Goal: Task Accomplishment & Management: Complete application form

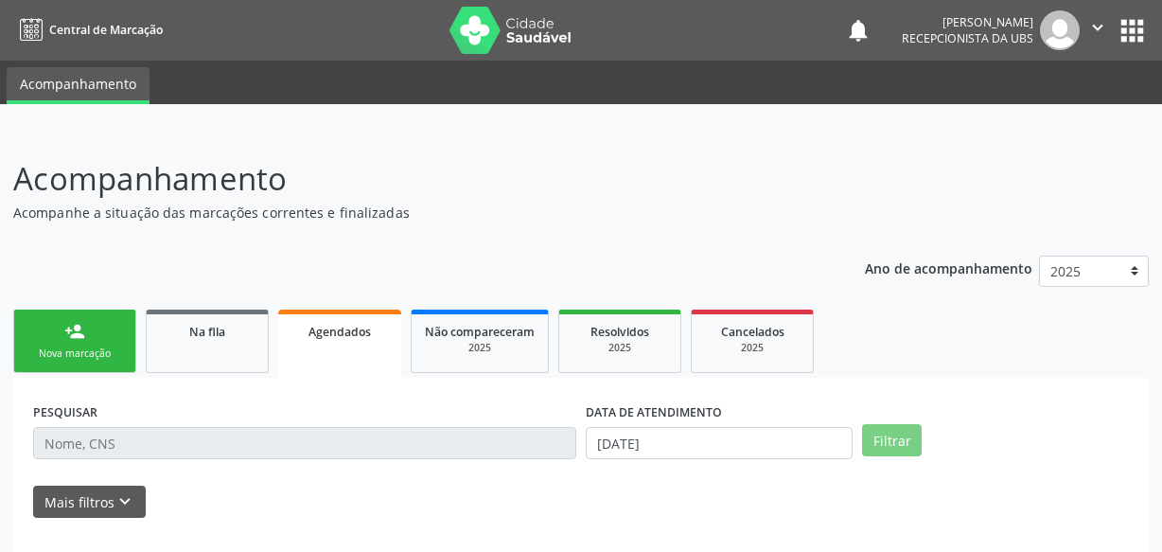
scroll to position [98, 0]
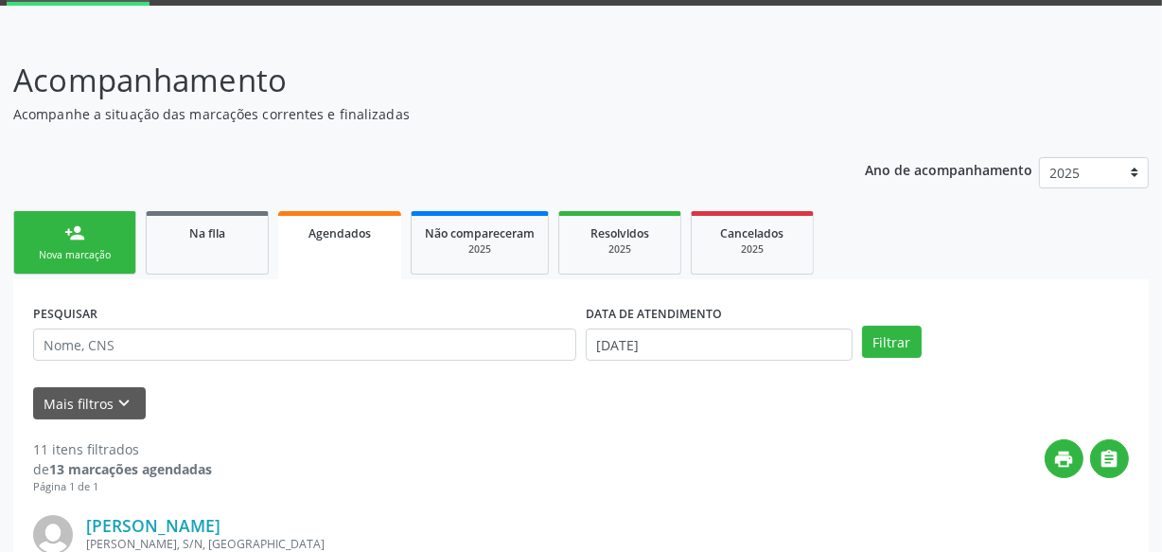
click at [133, 248] on link "person_add Nova marcação" at bounding box center [74, 242] width 123 height 63
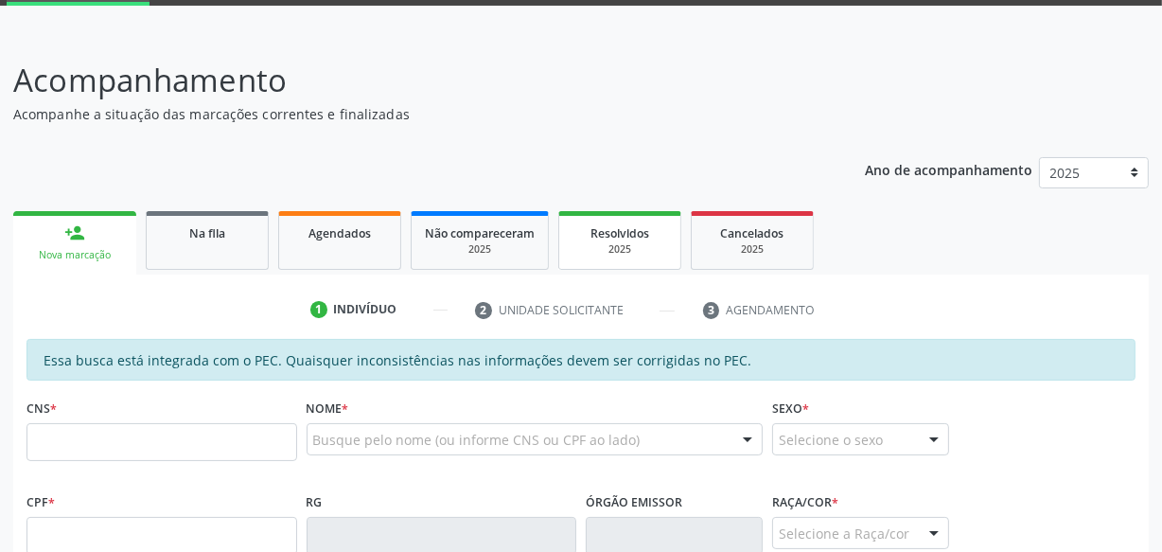
click at [661, 237] on div "Resolvidos" at bounding box center [620, 232] width 95 height 20
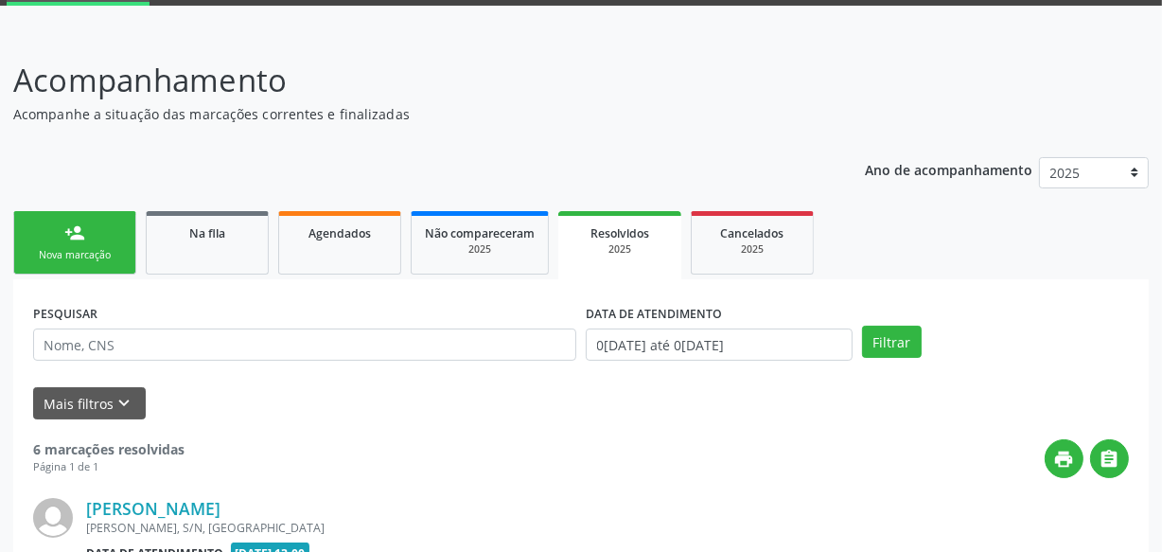
click at [57, 226] on link "person_add Nova marcação" at bounding box center [74, 242] width 123 height 63
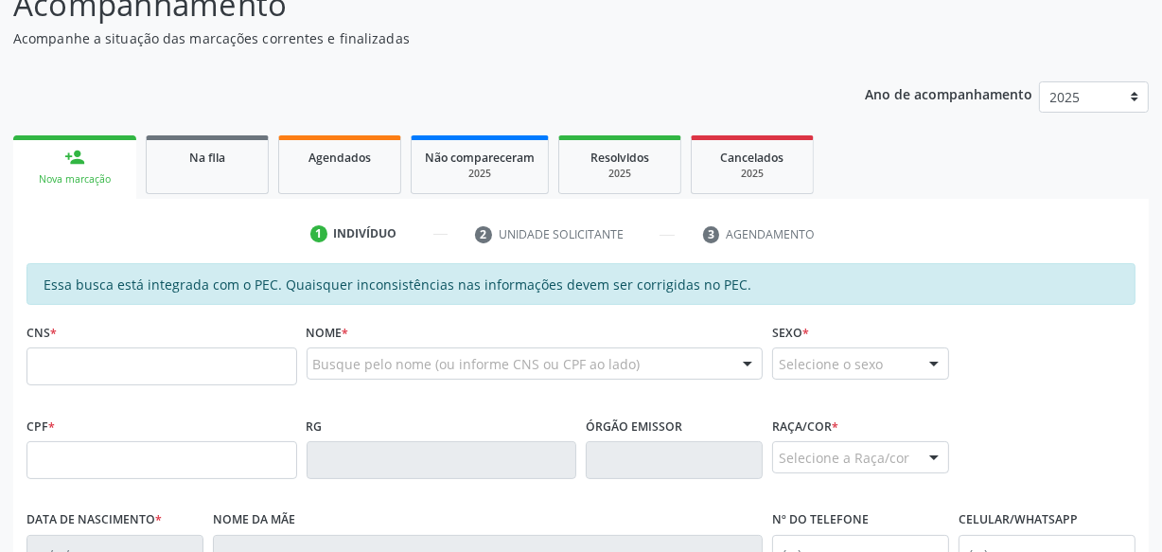
scroll to position [443, 0]
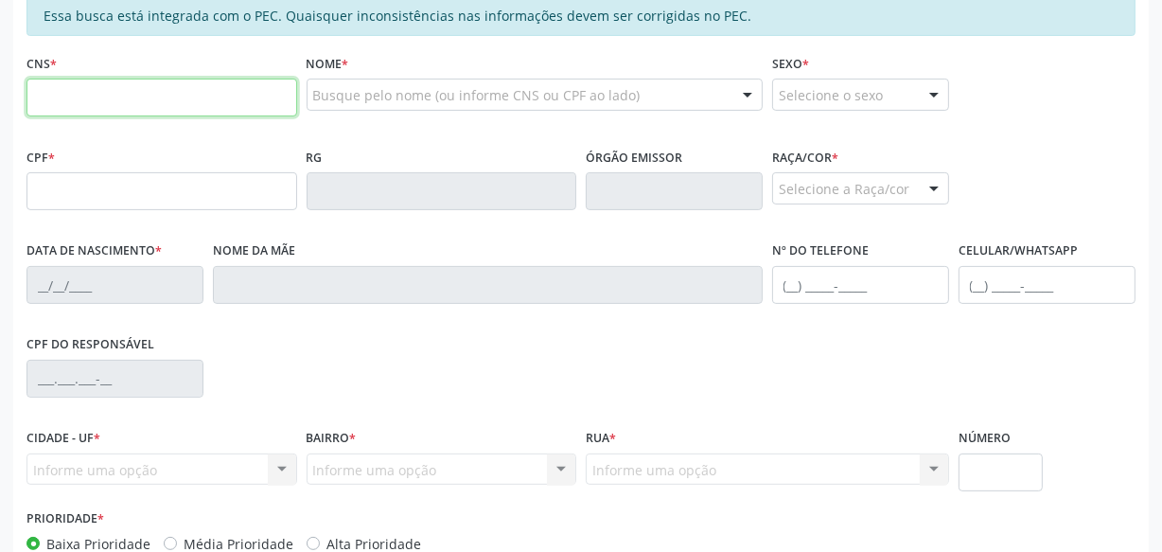
click at [207, 101] on input "text" at bounding box center [162, 98] width 271 height 38
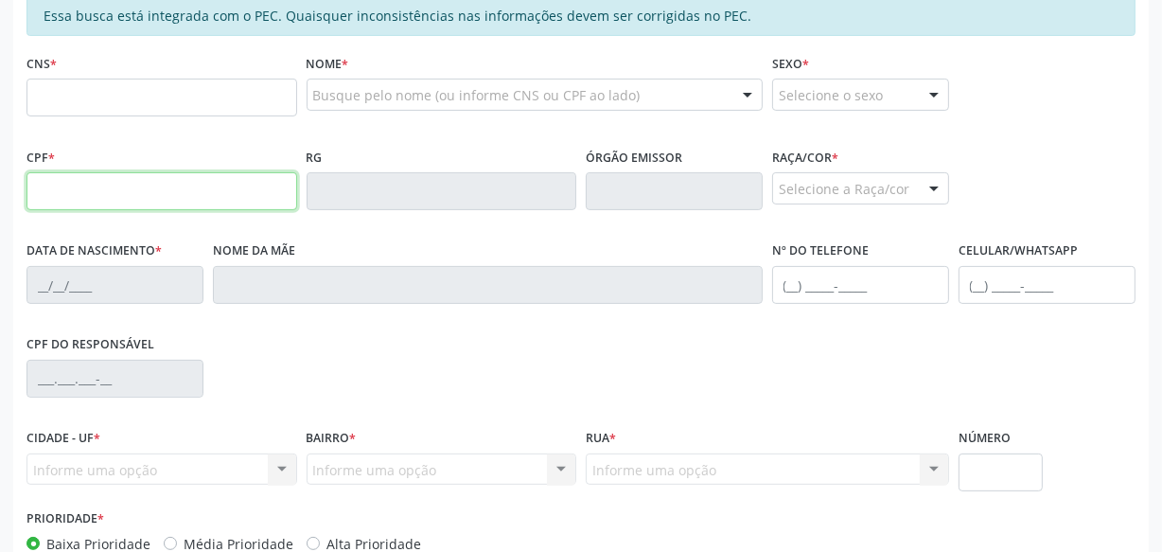
click at [232, 177] on input "text" at bounding box center [162, 191] width 271 height 38
type input "911.466.234-53"
type input "704 1031 4740 1673"
type input "0[DATE]"
type input "[PERSON_NAME] da Conceicao"
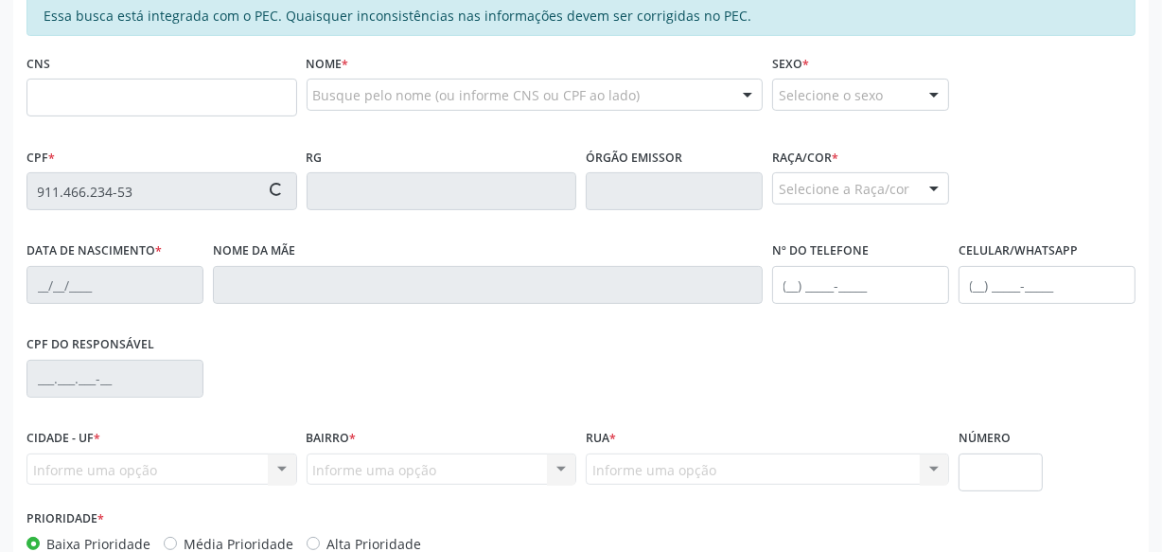
type input "[PHONE_NUMBER]"
type input "S/N"
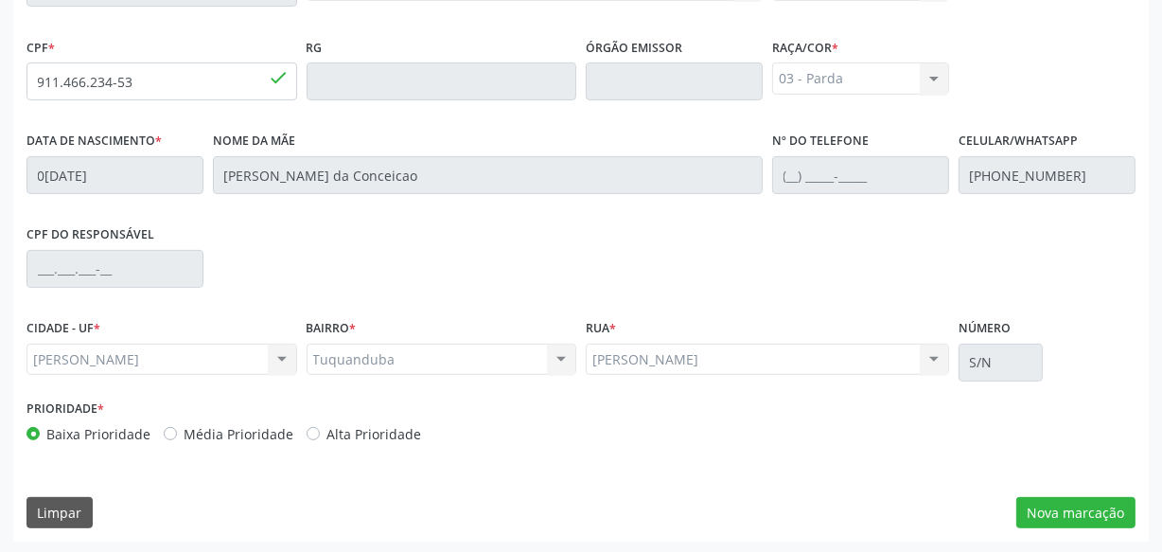
scroll to position [555, 0]
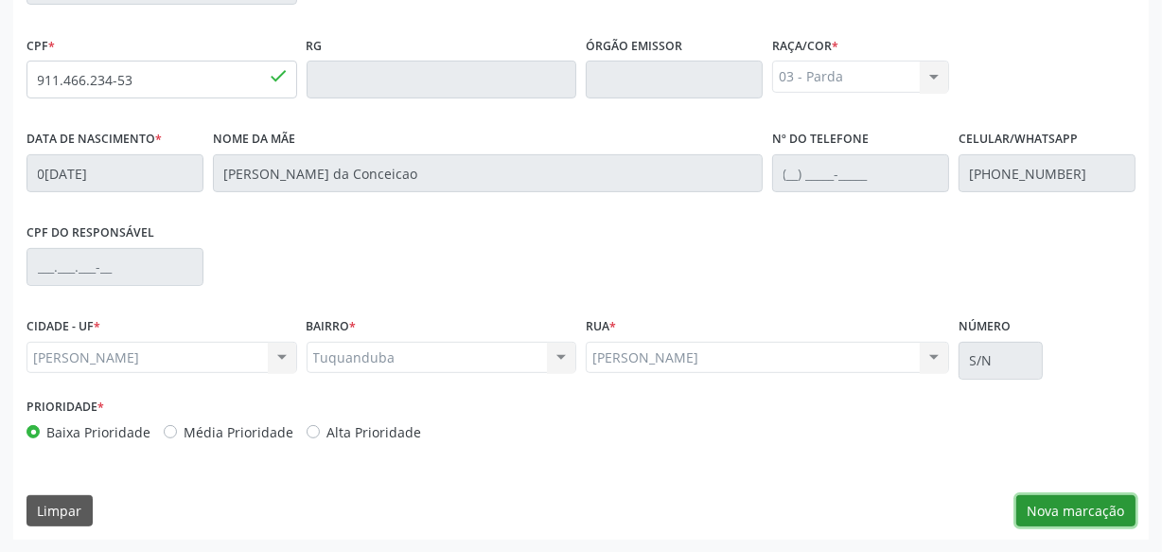
click at [1086, 499] on button "Nova marcação" at bounding box center [1076, 511] width 119 height 32
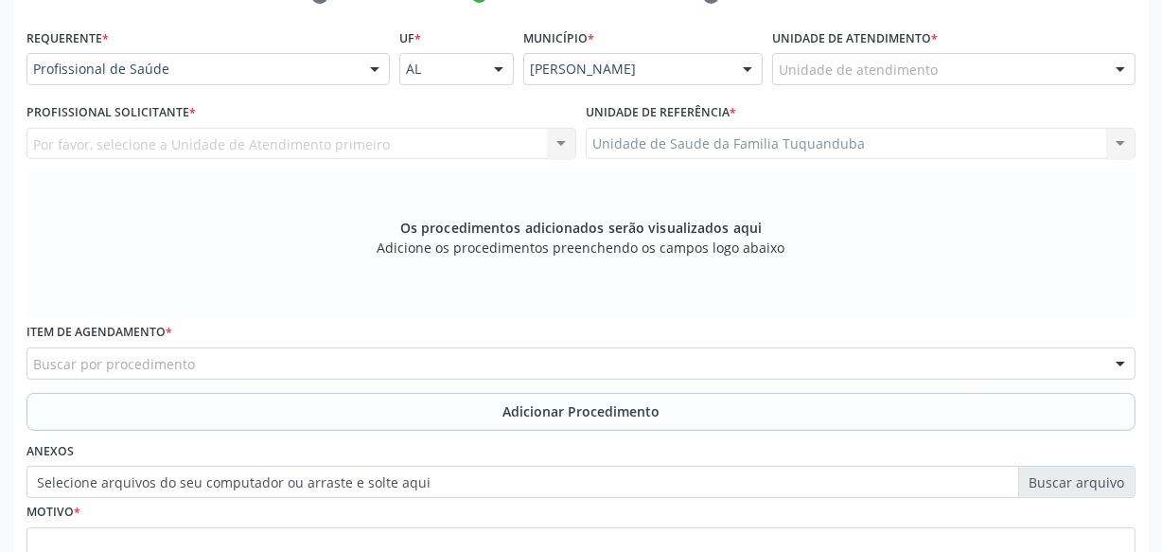
scroll to position [382, 0]
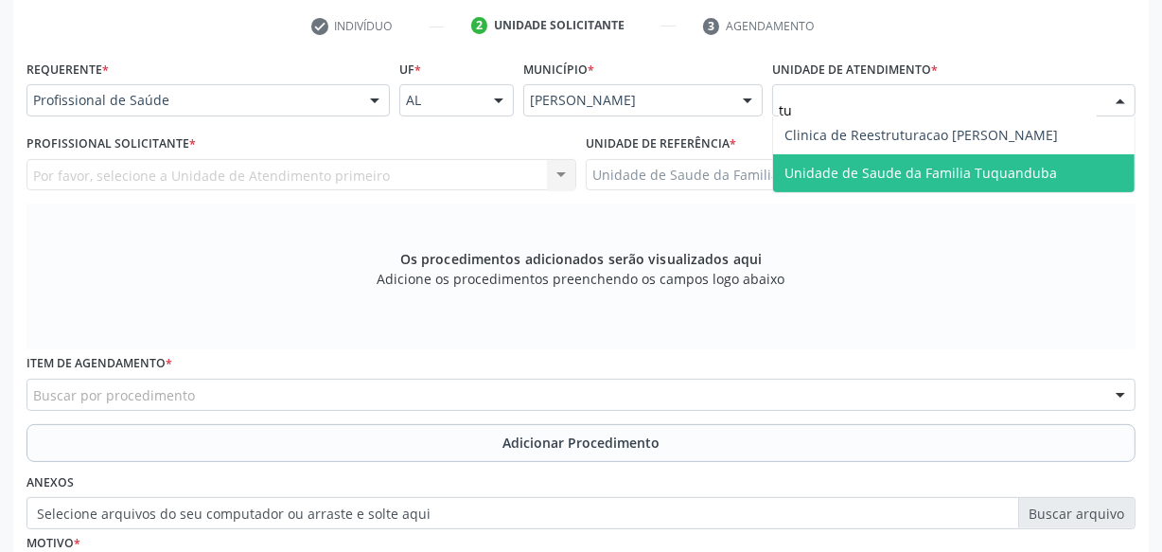
click at [820, 160] on span "Unidade de Saude da Familia Tuquanduba" at bounding box center [954, 173] width 362 height 38
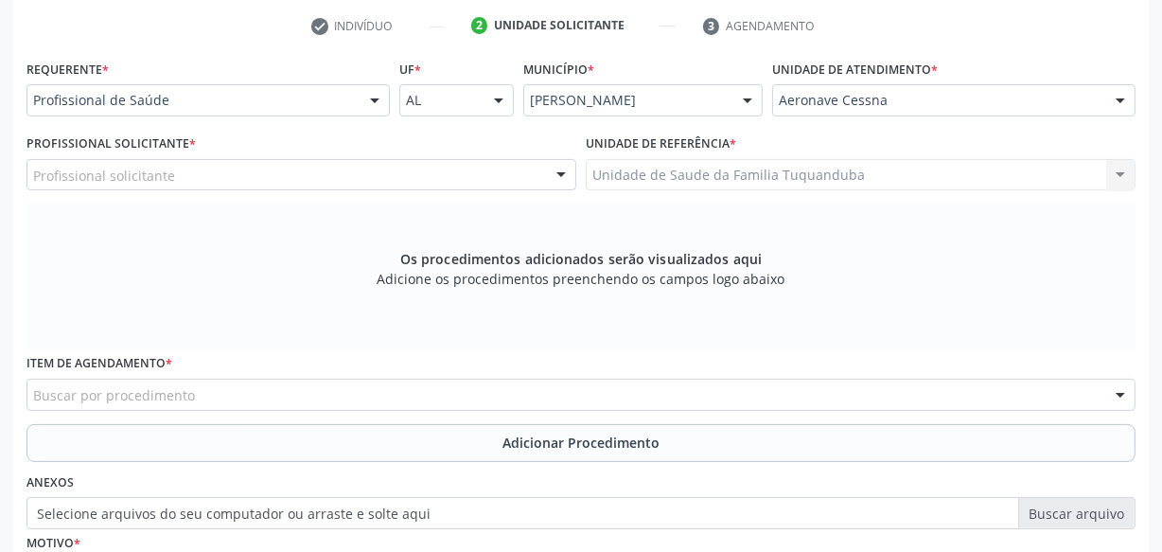
click at [153, 155] on label "Profissional Solicitante *" at bounding box center [111, 144] width 169 height 29
click at [172, 170] on div "Profissional solicitante" at bounding box center [302, 175] width 550 height 32
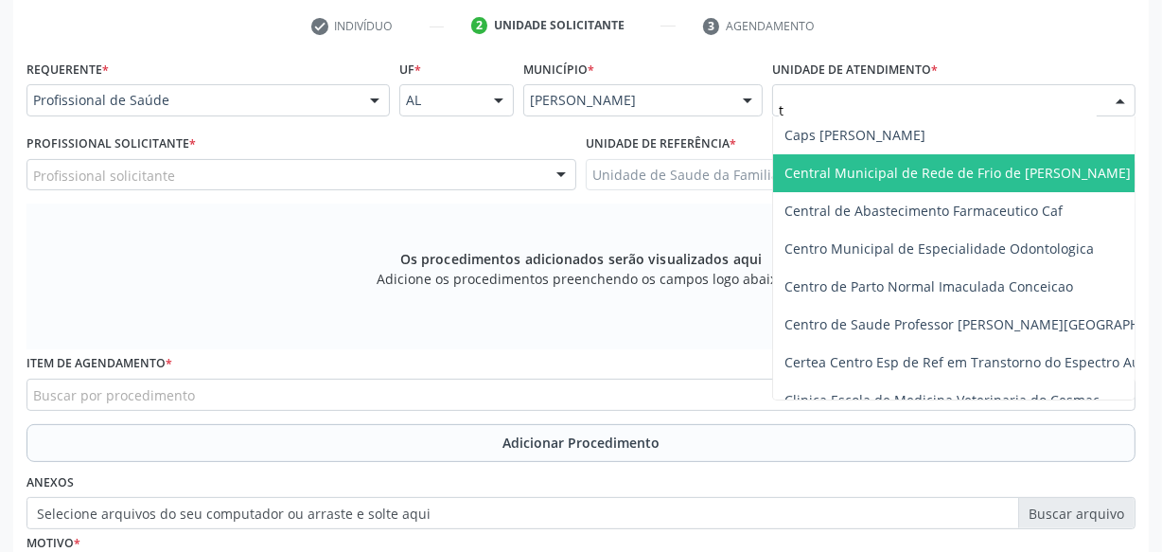
type input "tu"
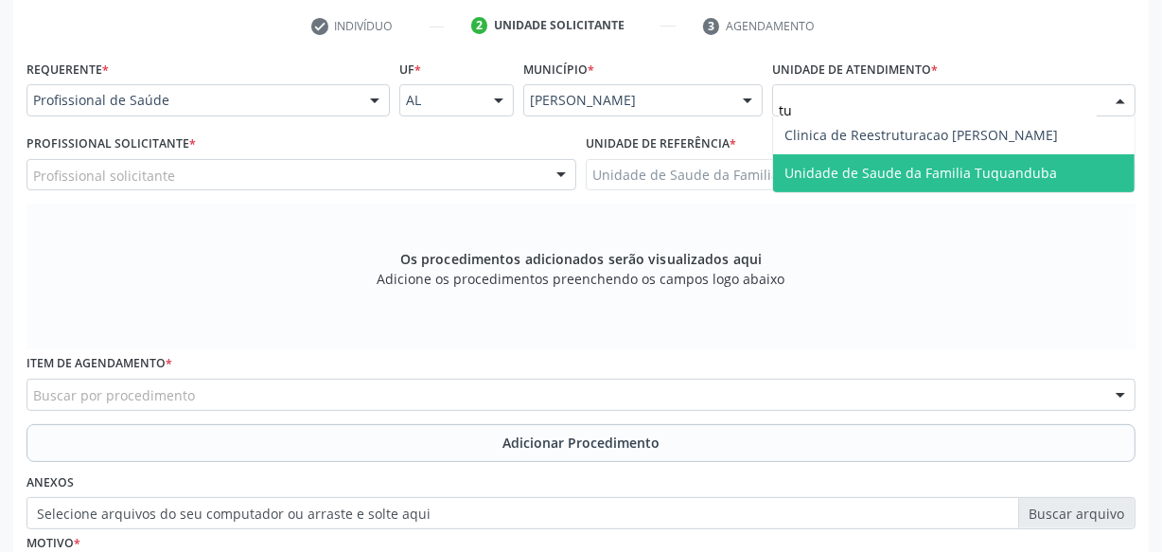
click at [900, 157] on span "Unidade de Saude da Familia Tuquanduba" at bounding box center [954, 173] width 362 height 38
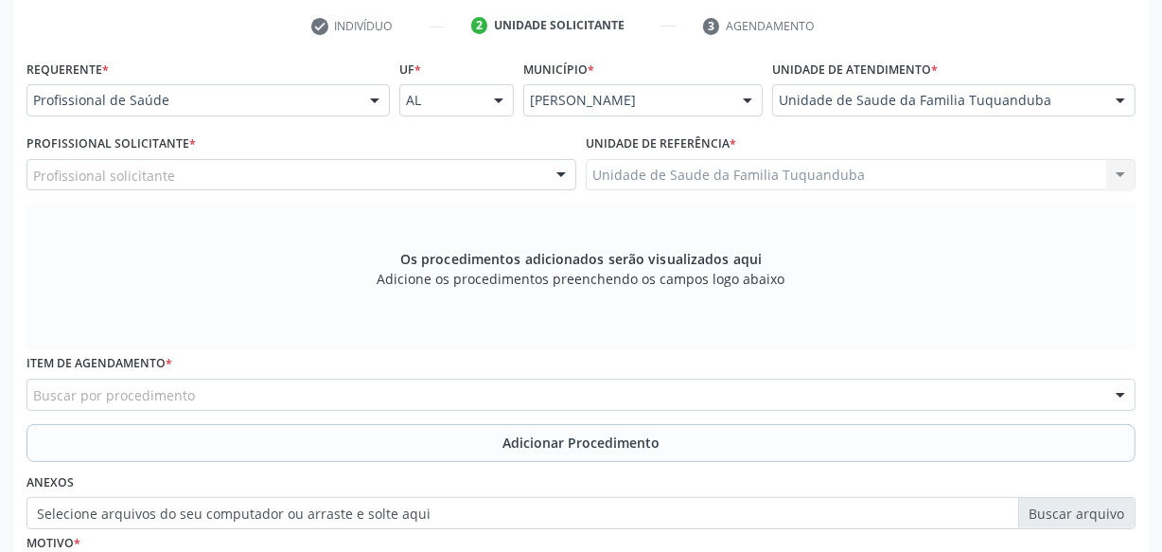
click at [265, 159] on div "Profissional solicitante" at bounding box center [302, 175] width 550 height 32
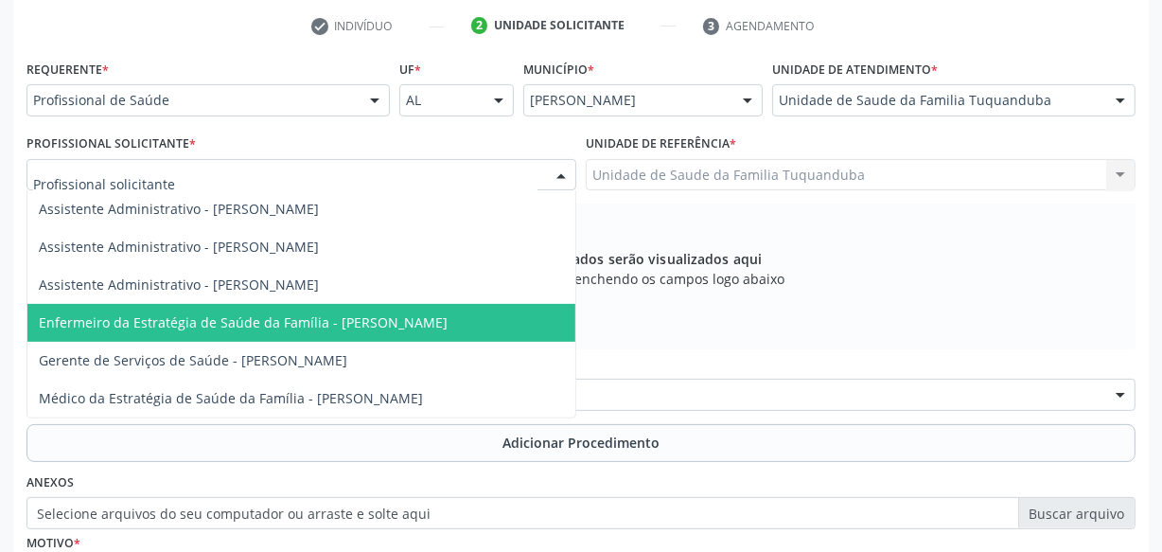
click at [285, 333] on span "Enfermeiro da Estratégia de Saúde da Família - [PERSON_NAME]" at bounding box center [301, 323] width 548 height 38
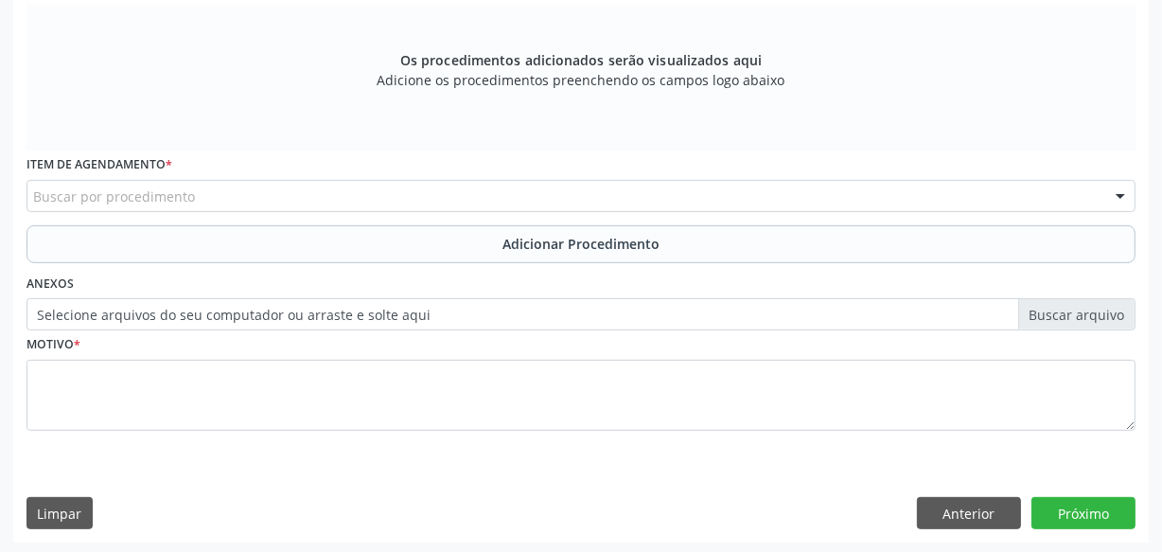
scroll to position [584, 0]
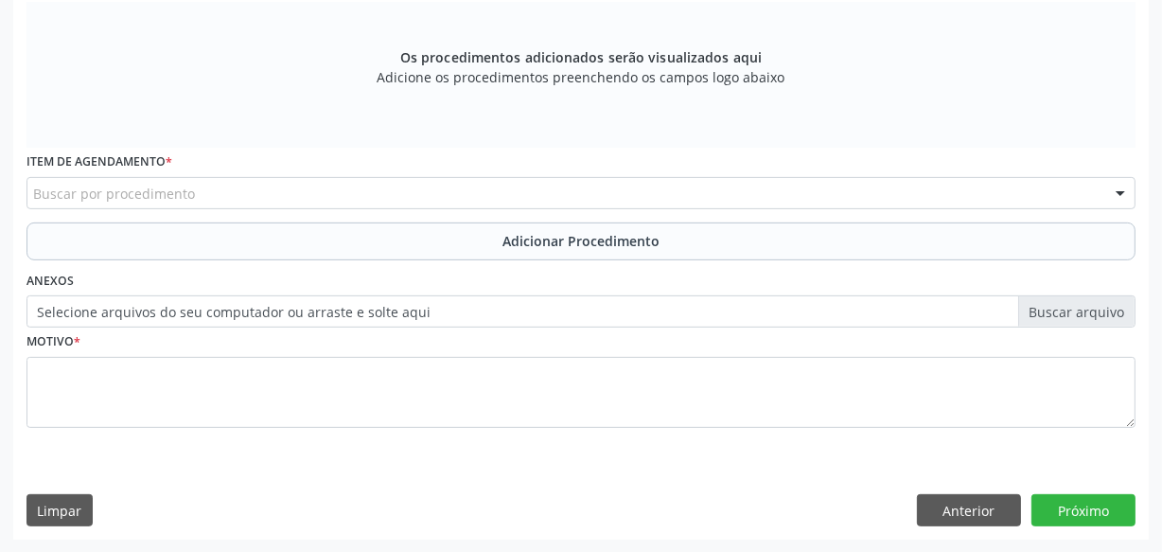
click at [356, 194] on div "Buscar por procedimento" at bounding box center [581, 193] width 1109 height 32
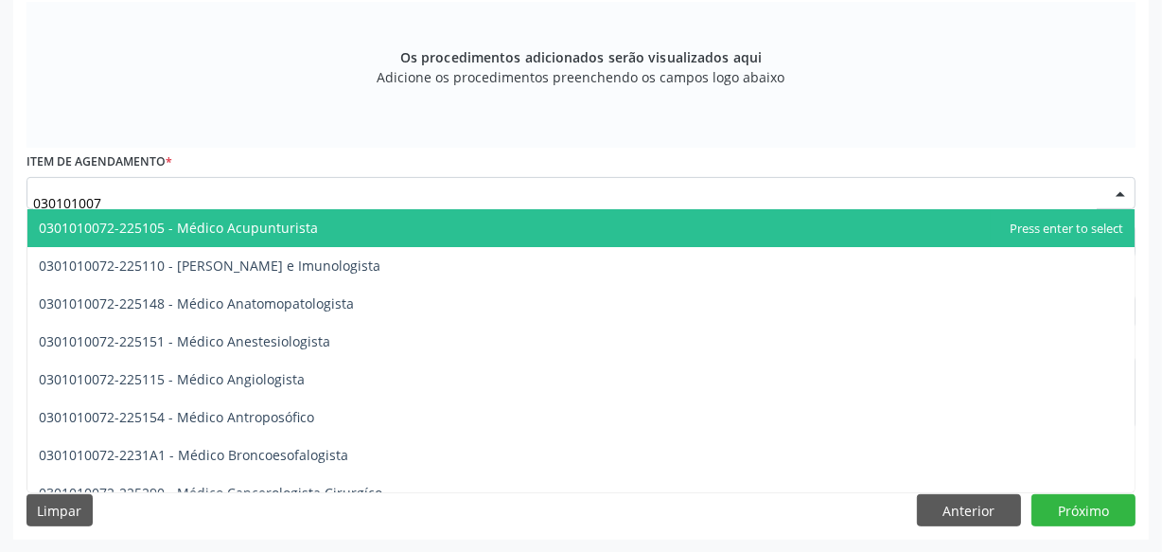
type input "0301010072"
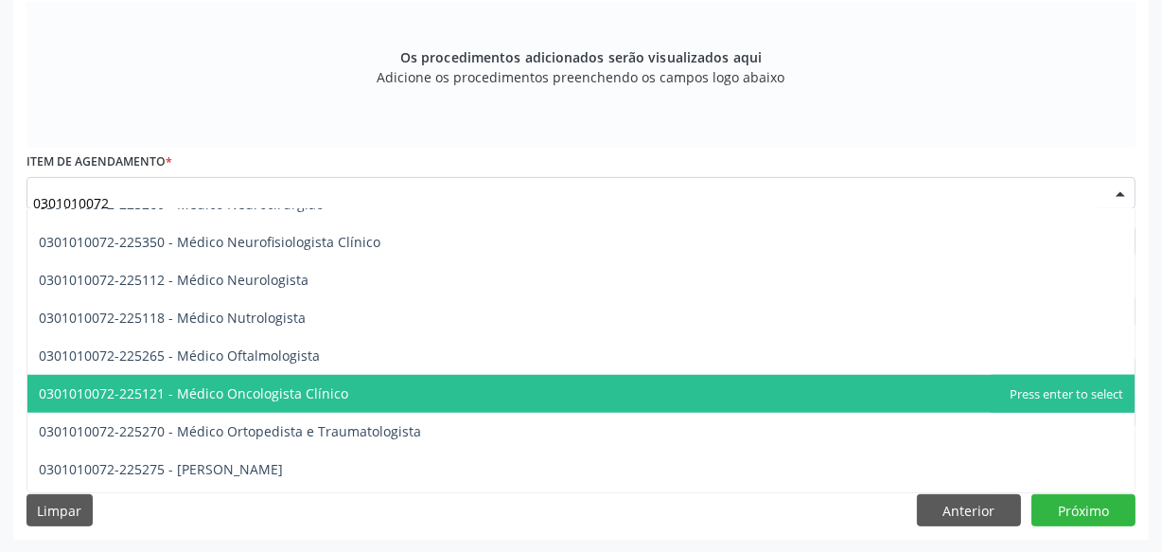
scroll to position [1549, 0]
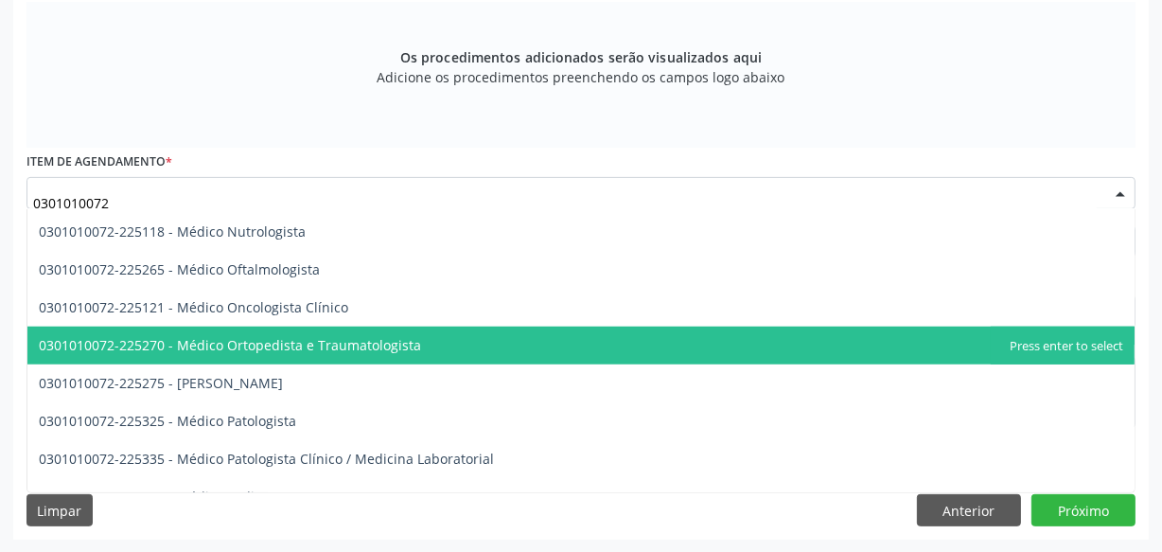
click at [330, 344] on span "0301010072-225270 - Médico Ortopedista e Traumatologista" at bounding box center [230, 345] width 382 height 18
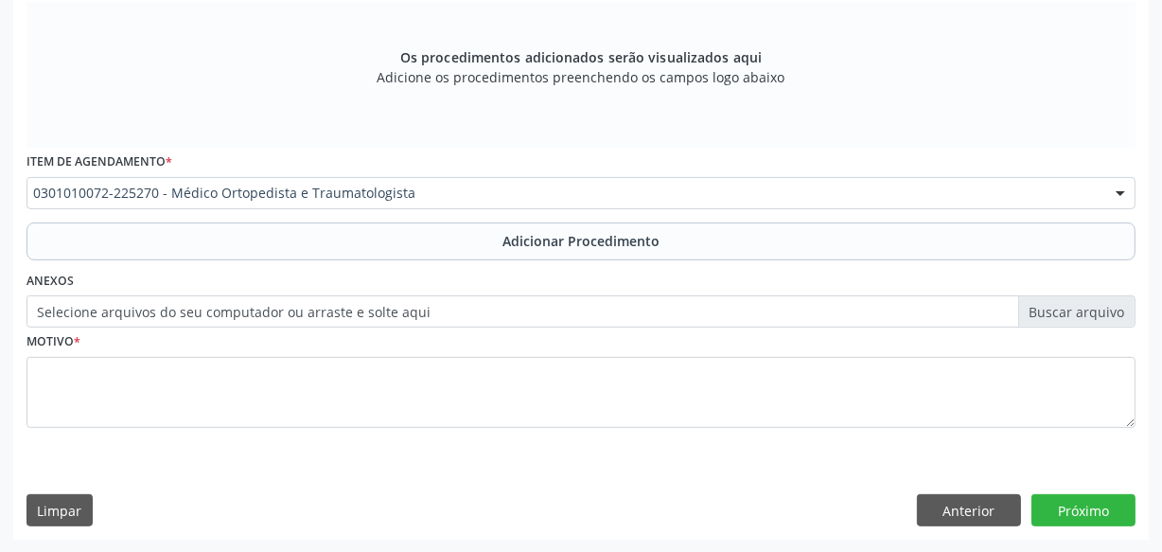
click at [496, 260] on div "Requerente * Profissional de Saúde Profissional de Saúde Paciente Nenhum result…" at bounding box center [581, 153] width 1109 height 601
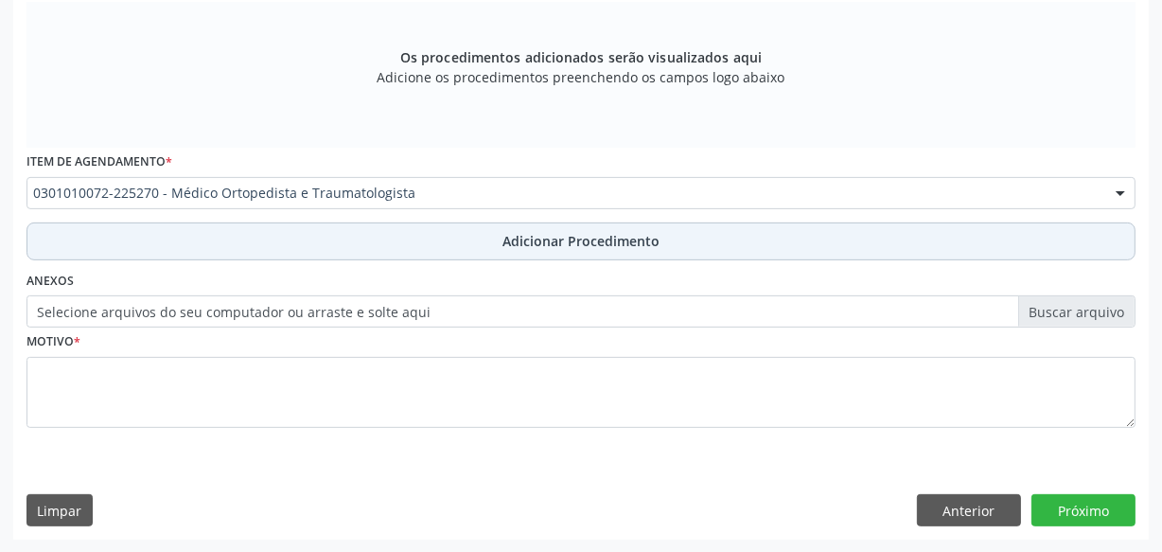
click at [506, 240] on span "Adicionar Procedimento" at bounding box center [581, 241] width 157 height 20
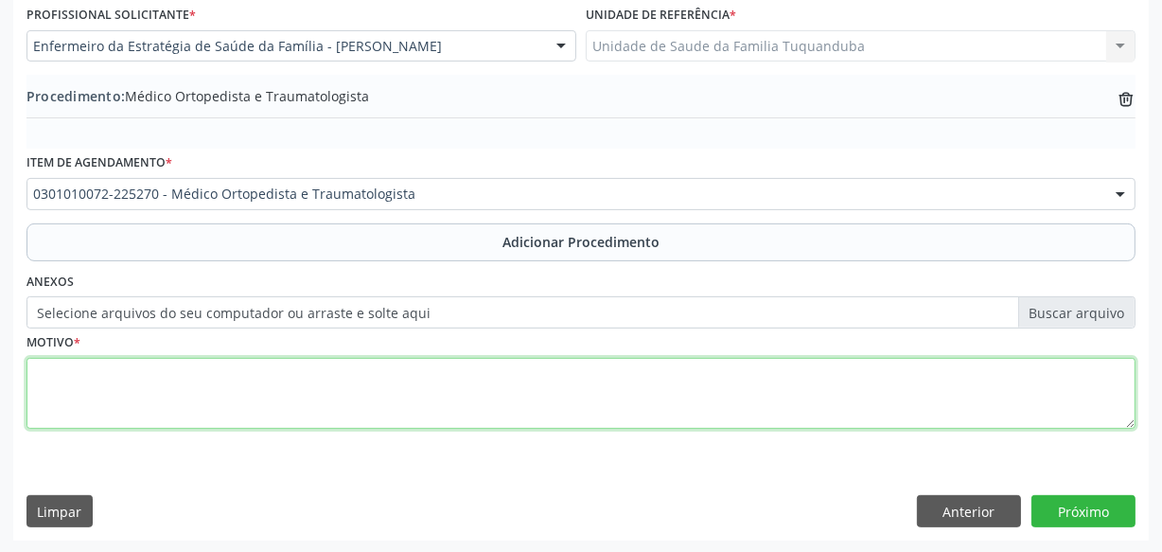
click at [466, 393] on textarea at bounding box center [581, 394] width 1109 height 72
type textarea "Mialgia."
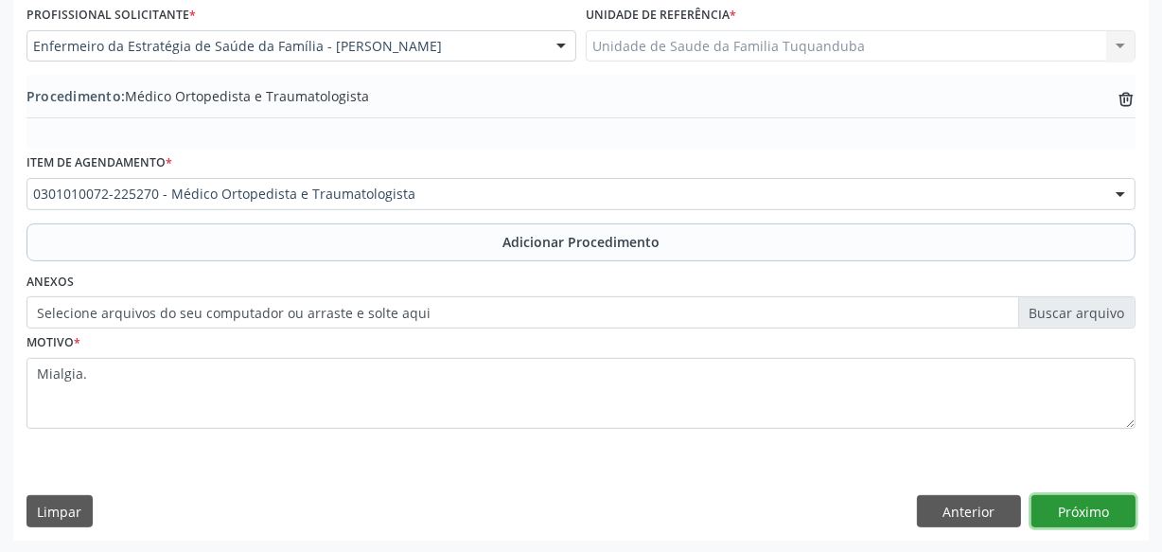
click at [1053, 495] on button "Próximo" at bounding box center [1084, 511] width 104 height 32
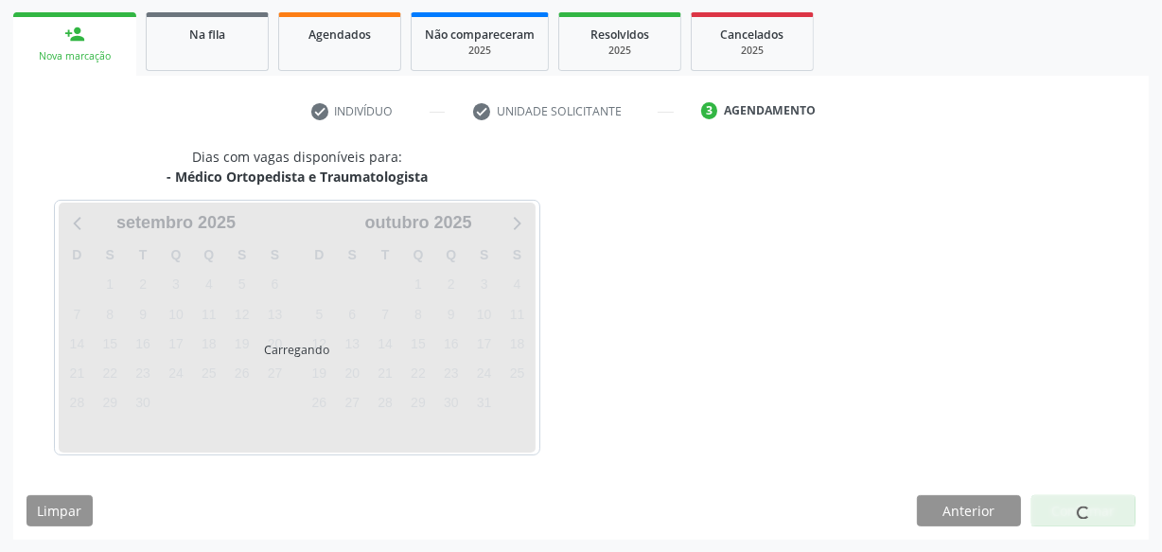
scroll to position [352, 0]
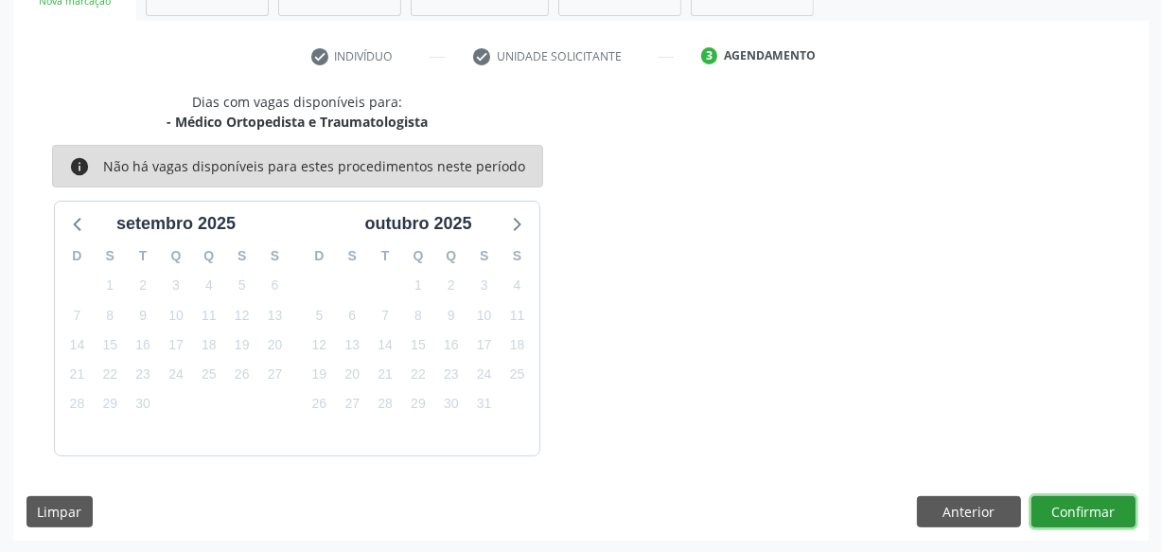
click at [1053, 496] on button "Confirmar" at bounding box center [1084, 512] width 104 height 32
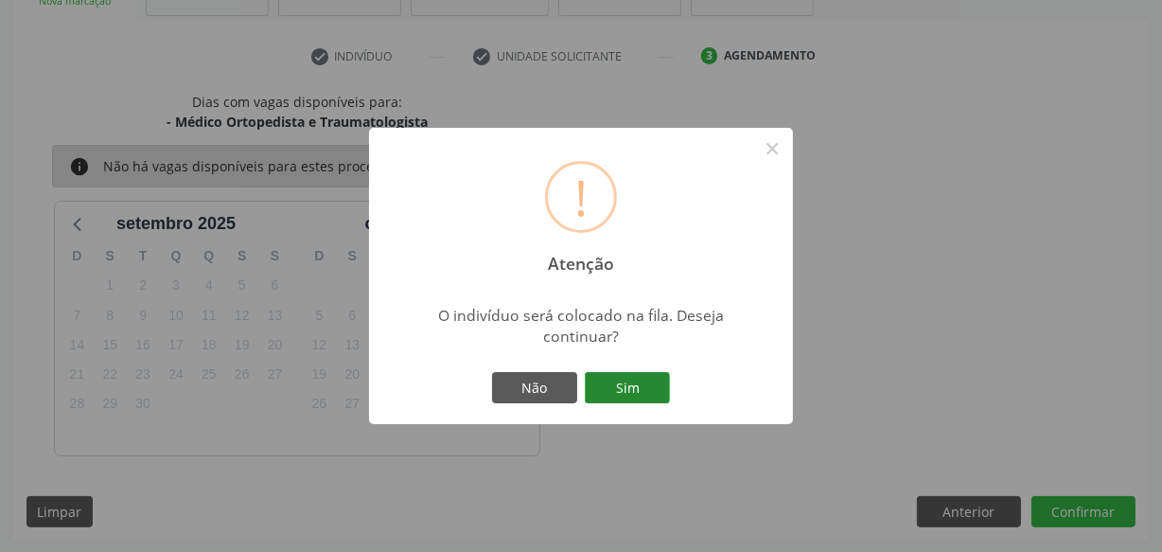
click at [624, 396] on button "Sim" at bounding box center [627, 388] width 85 height 32
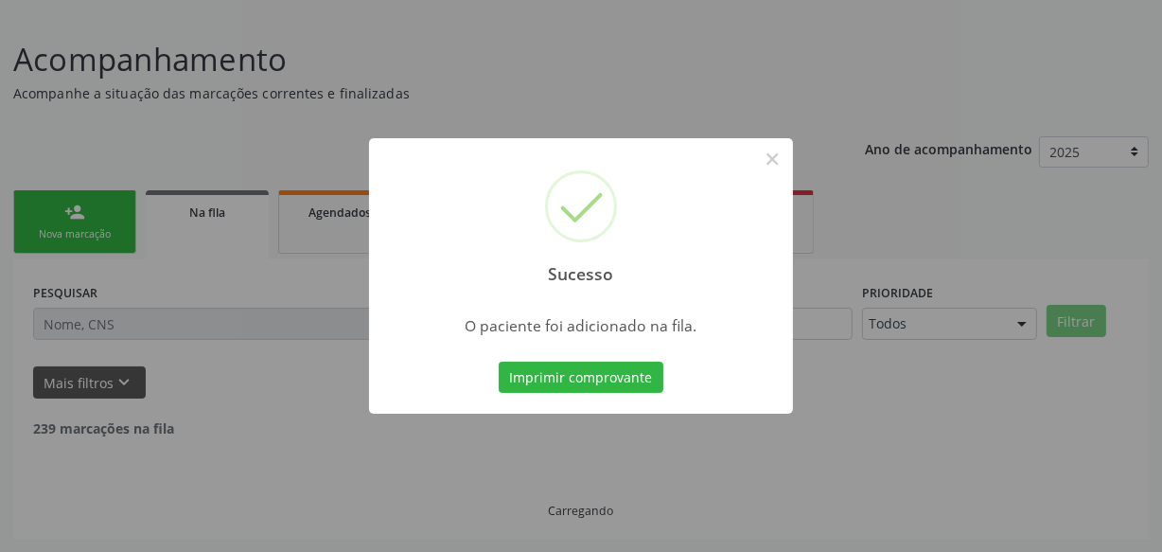
scroll to position [98, 0]
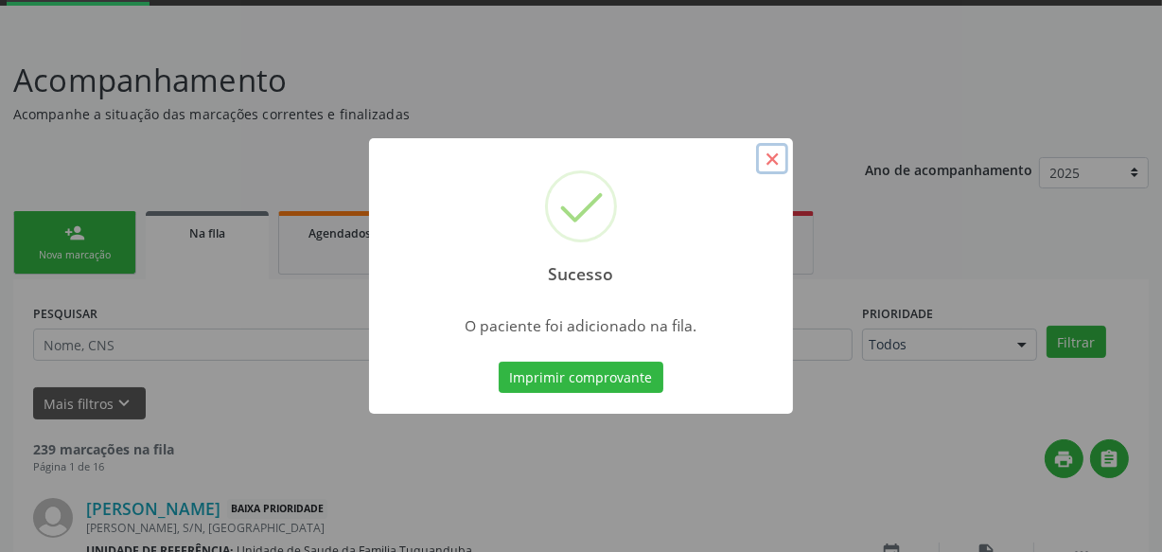
click at [770, 159] on button "×" at bounding box center [772, 159] width 32 height 32
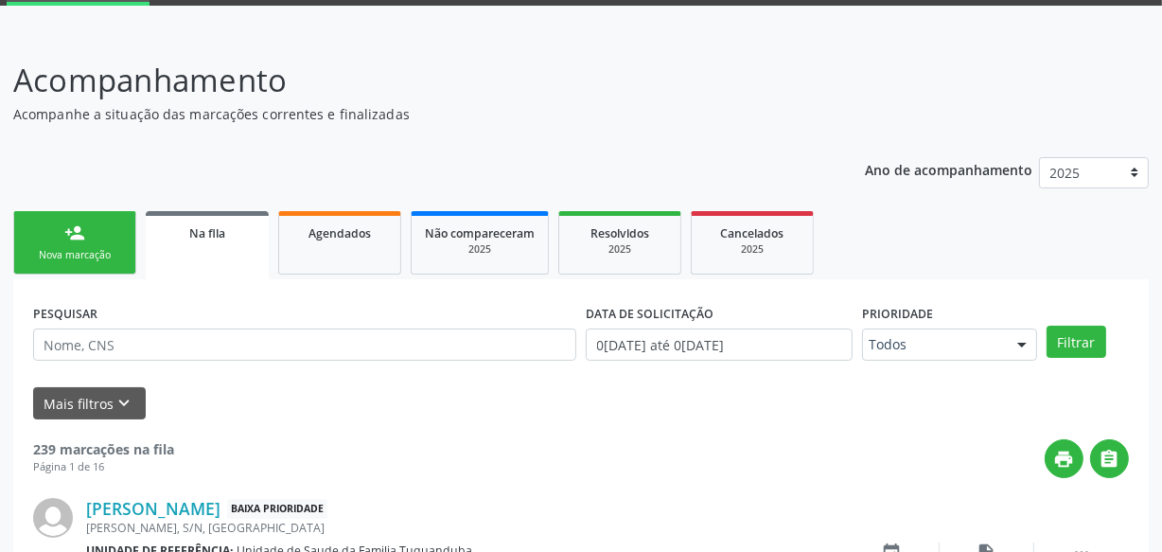
click at [109, 232] on link "person_add Nova marcação" at bounding box center [74, 242] width 123 height 63
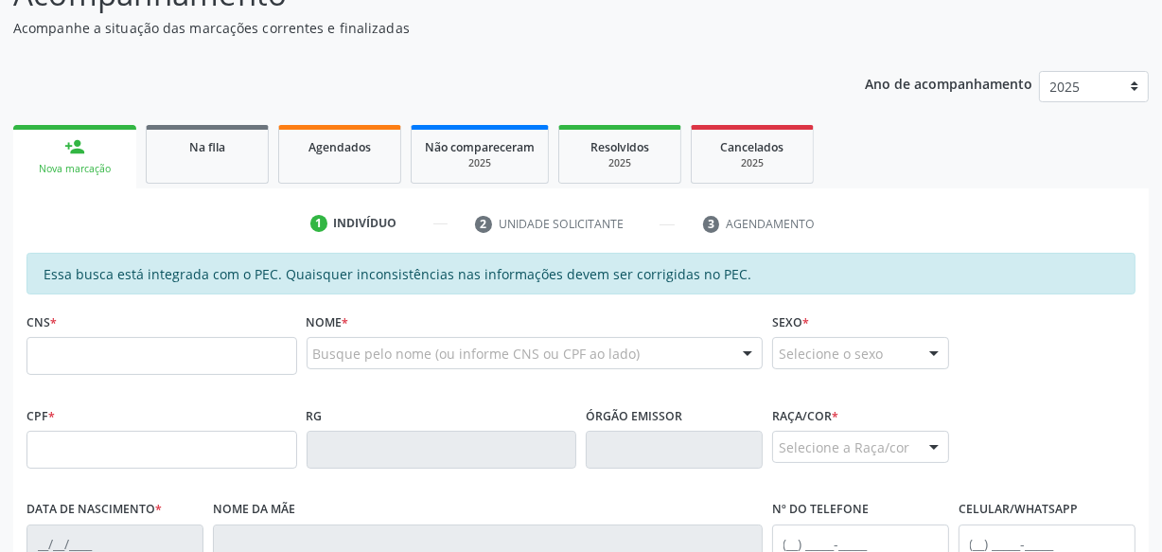
scroll to position [271, 0]
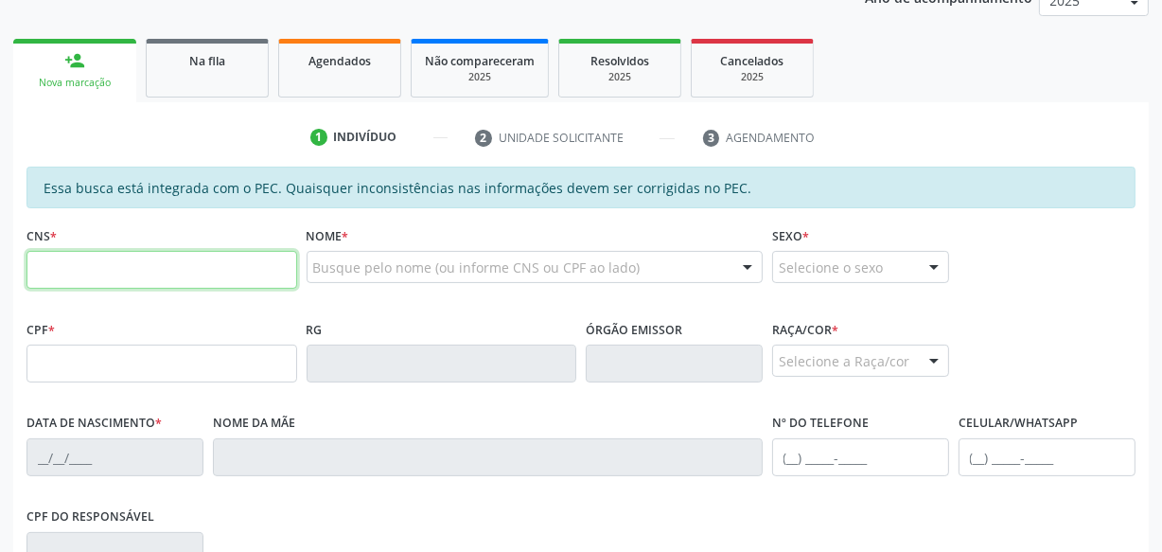
click at [192, 272] on input "text" at bounding box center [162, 270] width 271 height 38
type input "704 1091 8708 4070"
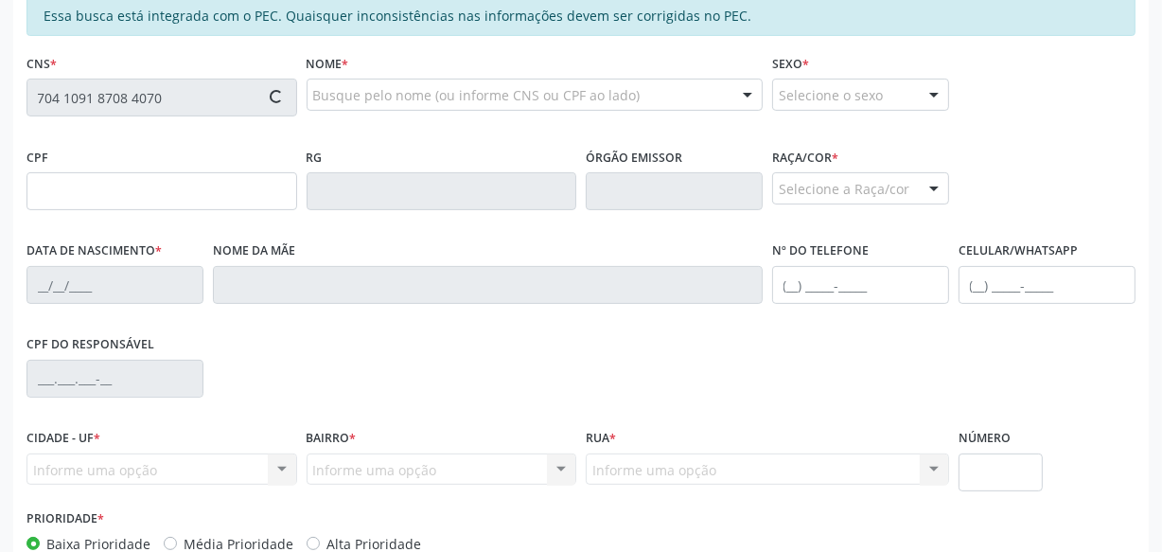
type input "647.880.244-20"
type input "[DATE]"
type input "Benedita [PERSON_NAME]"
type input "[PHONE_NUMBER]"
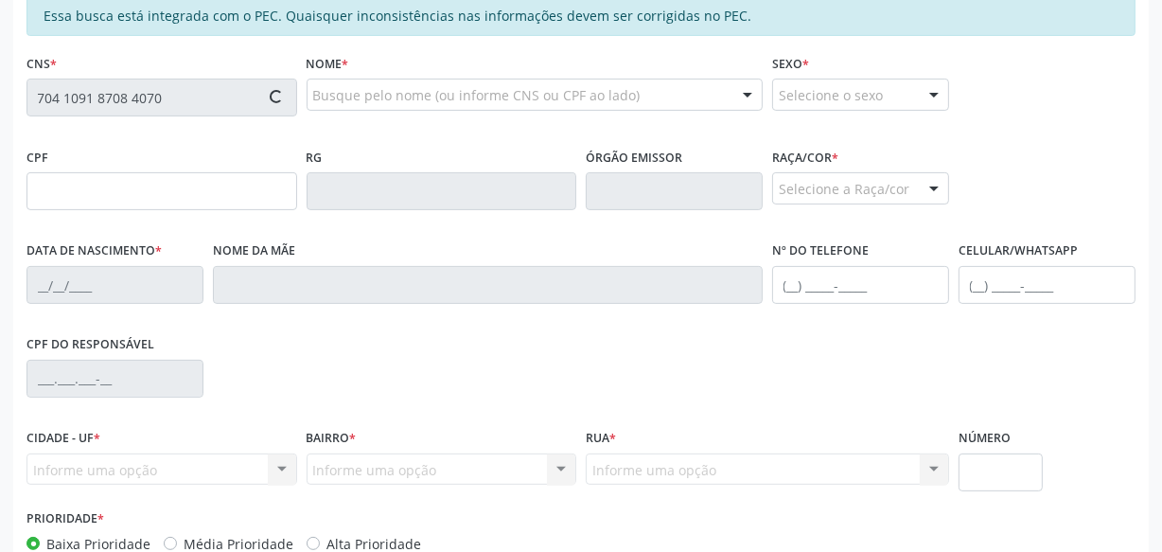
type input "S/N"
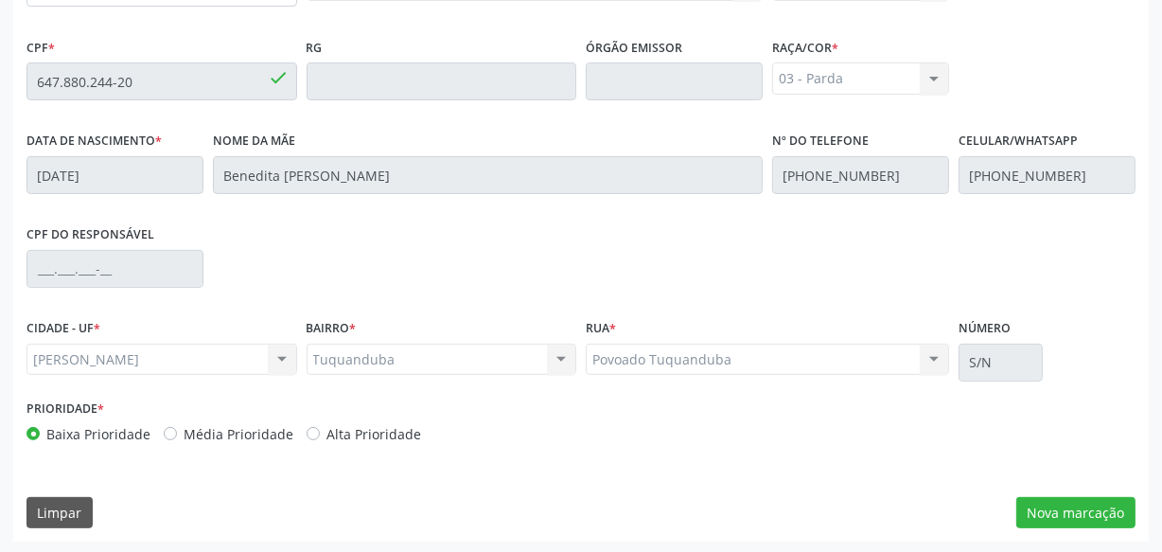
scroll to position [555, 0]
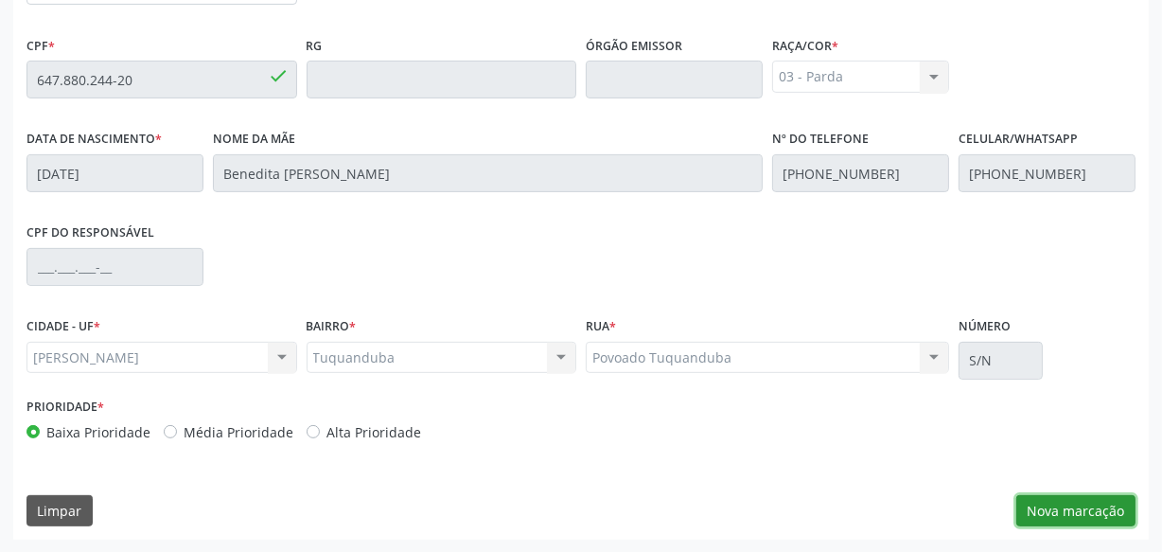
click at [1035, 510] on button "Nova marcação" at bounding box center [1076, 511] width 119 height 32
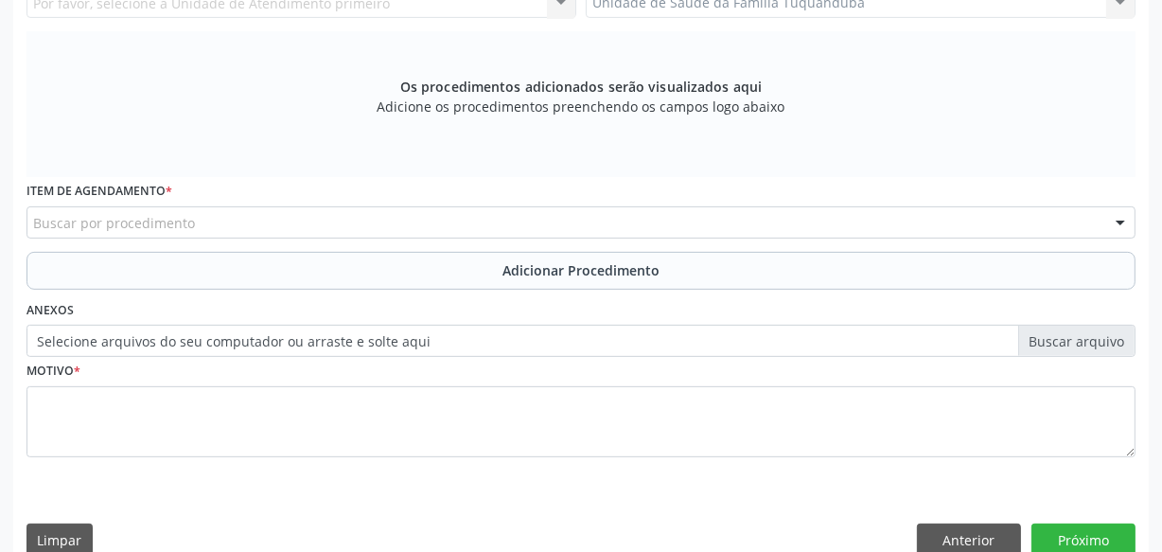
click at [336, 224] on div "Buscar por procedimento" at bounding box center [581, 222] width 1109 height 32
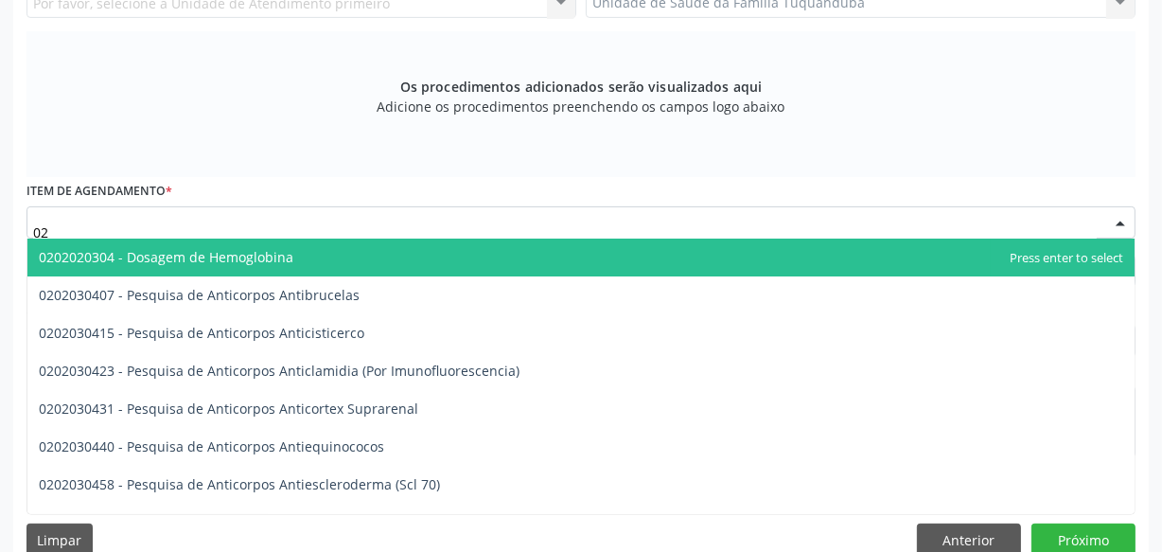
type input "0"
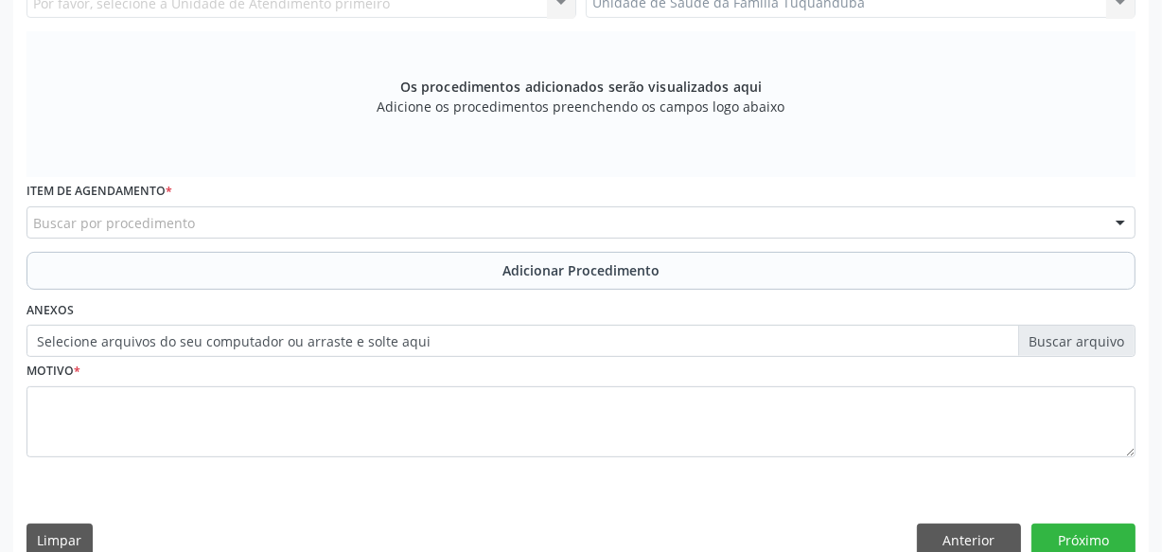
click at [15, 191] on div "Requerente * Profissional de Saúde Profissional de Saúde Paciente Nenhum result…" at bounding box center [581, 225] width 1136 height 685
click at [959, 529] on button "Anterior" at bounding box center [969, 540] width 104 height 32
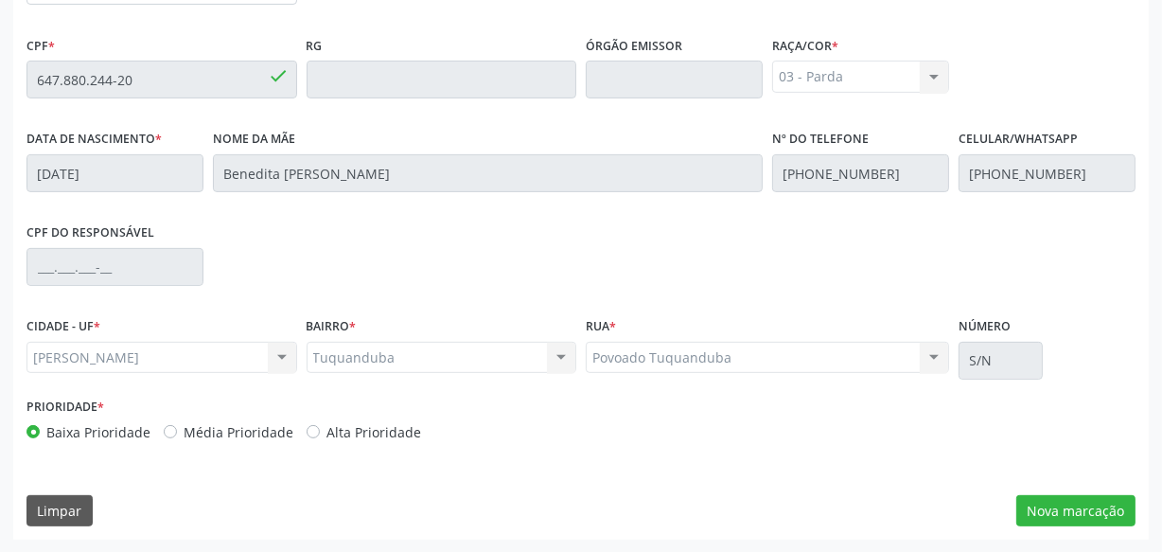
scroll to position [210, 0]
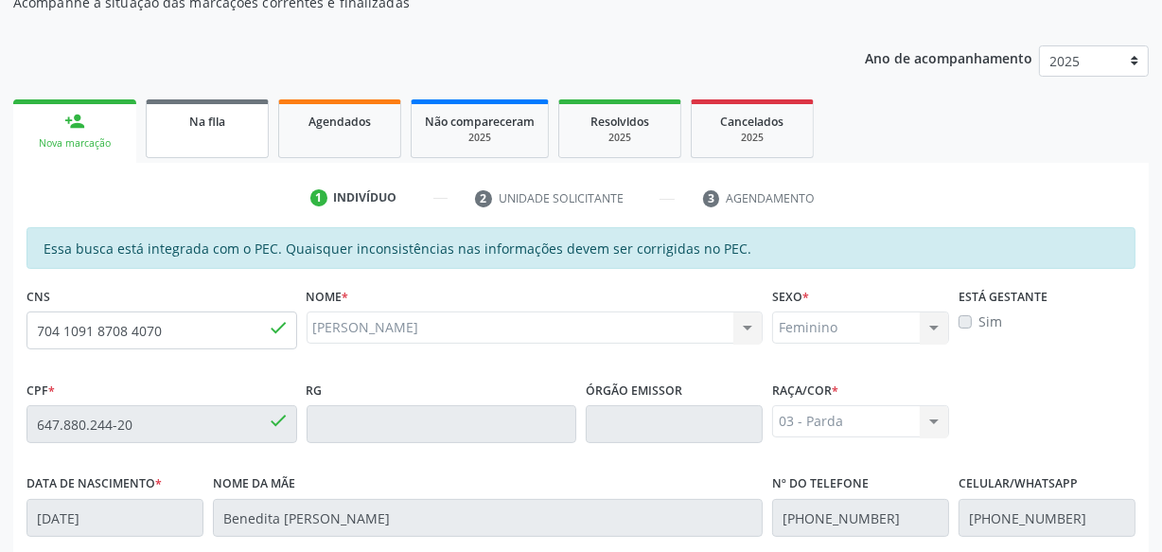
click at [253, 121] on div "Na fila" at bounding box center [207, 121] width 95 height 20
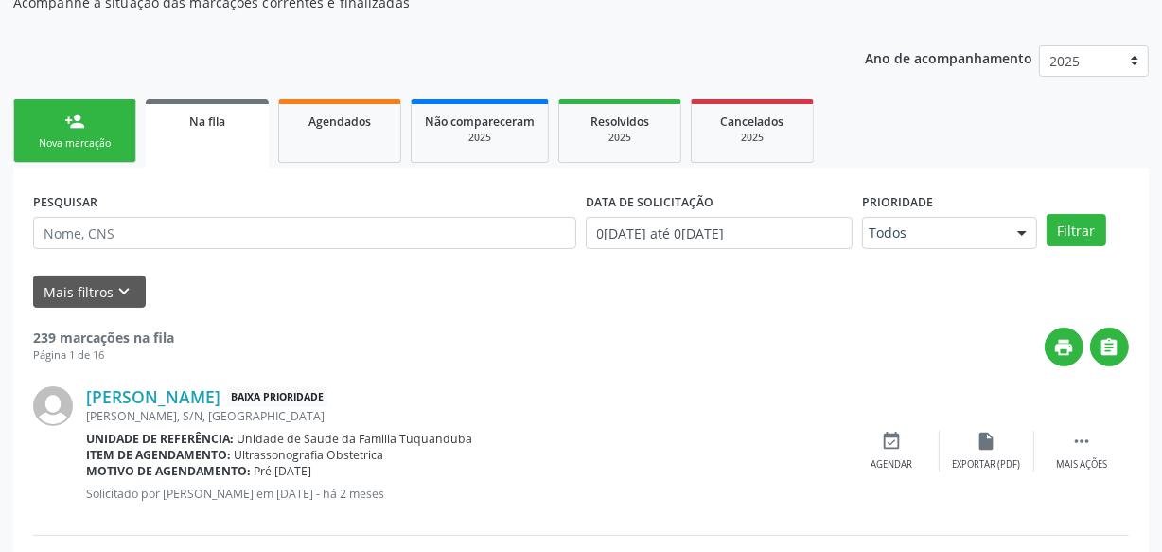
click at [74, 151] on link "person_add Nova marcação" at bounding box center [74, 130] width 123 height 63
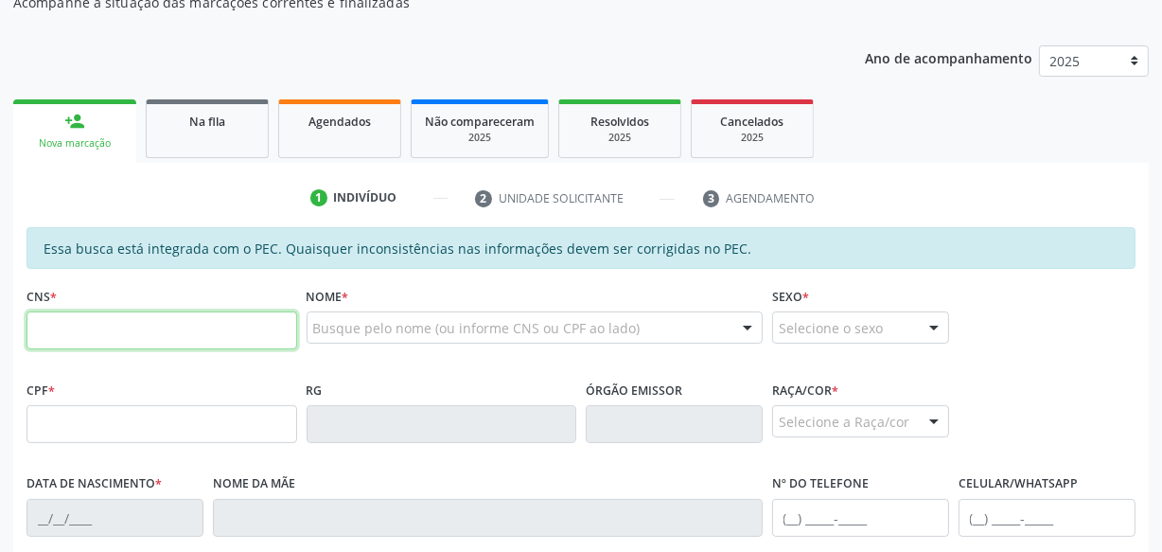
click at [170, 326] on input "text" at bounding box center [162, 330] width 271 height 38
type input "708 6085 1880 6989"
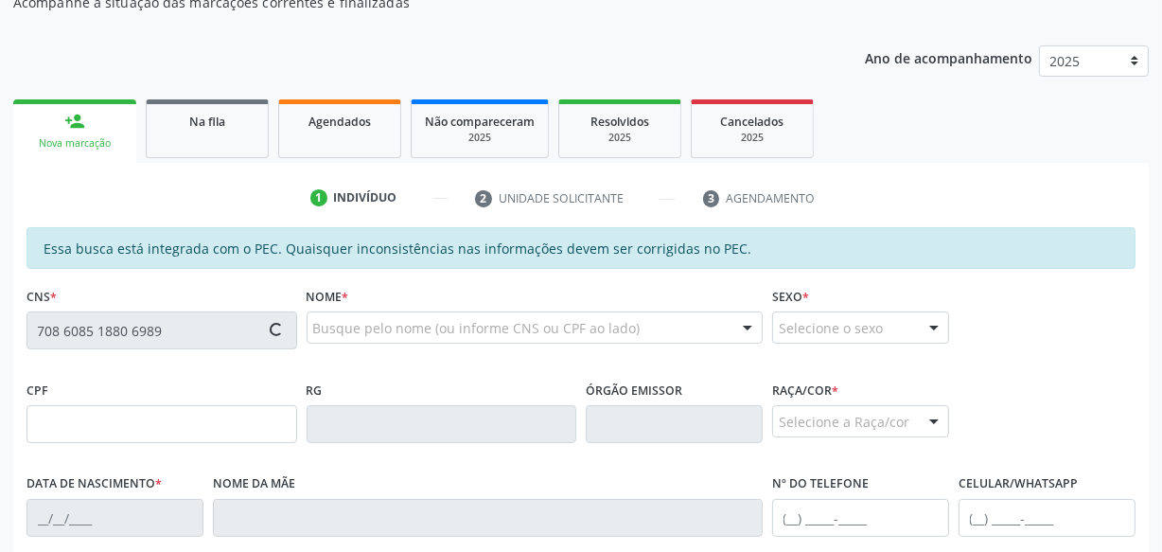
type input "150.942.214-50"
type input "2[DATE]"
type input "[DEMOGRAPHIC_DATA][PERSON_NAME]"
type input "[PHONE_NUMBER]"
type input "S/N"
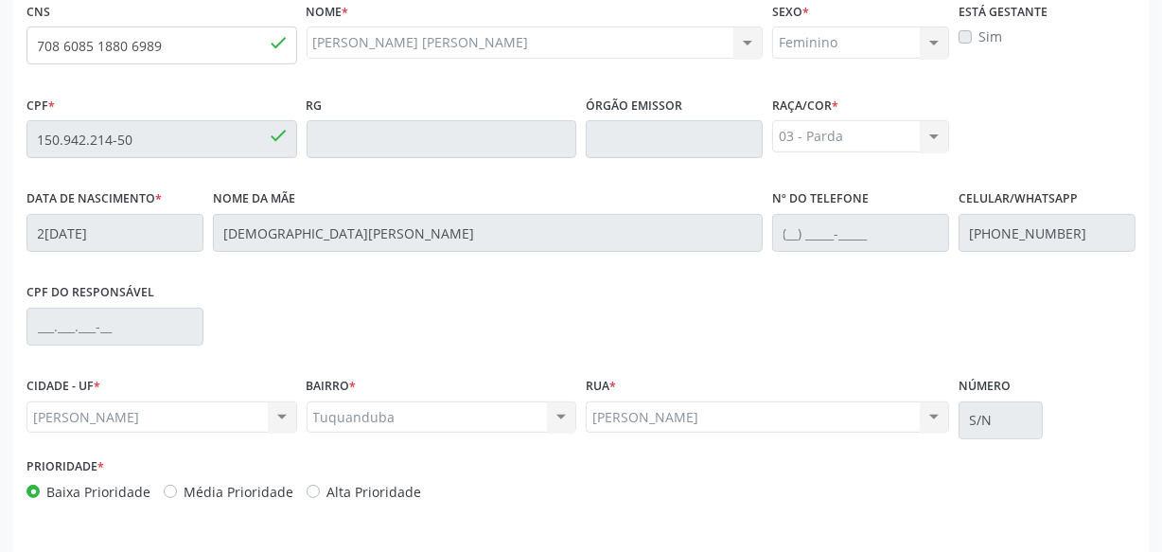
scroll to position [555, 0]
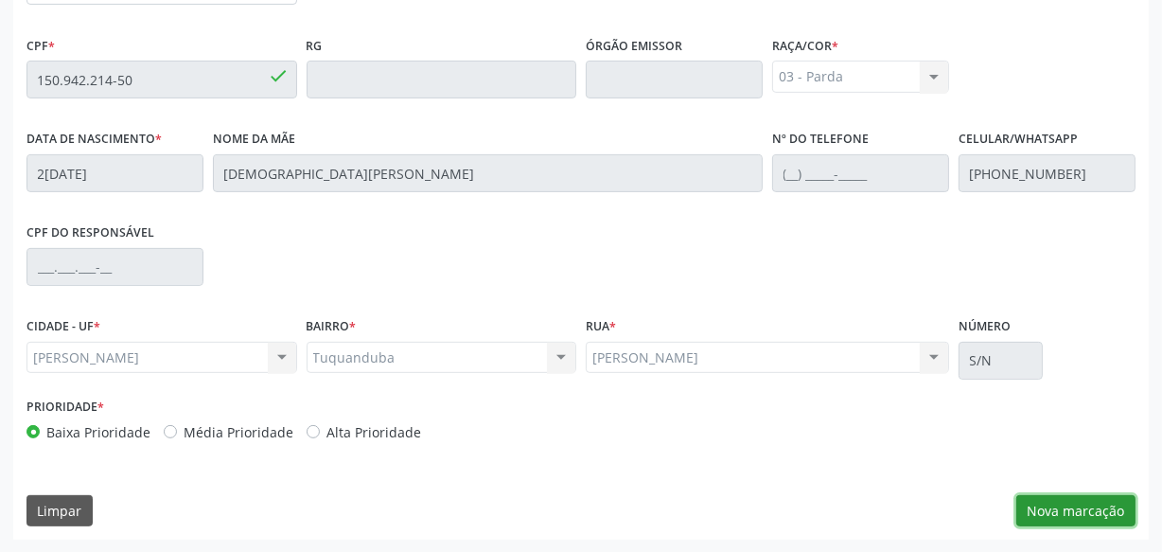
click at [1082, 510] on button "Nova marcação" at bounding box center [1076, 511] width 119 height 32
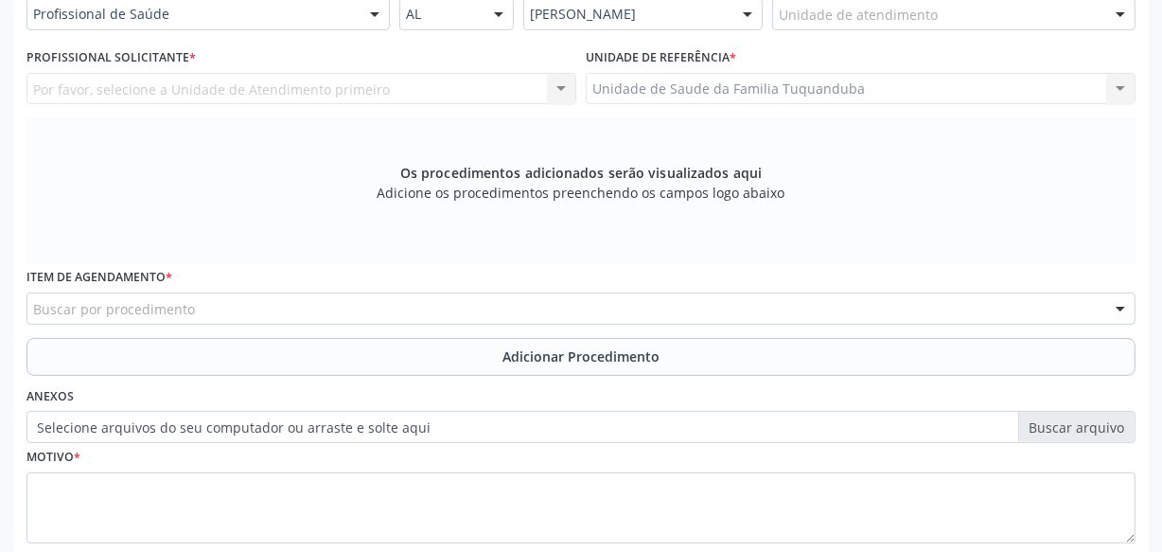
scroll to position [382, 0]
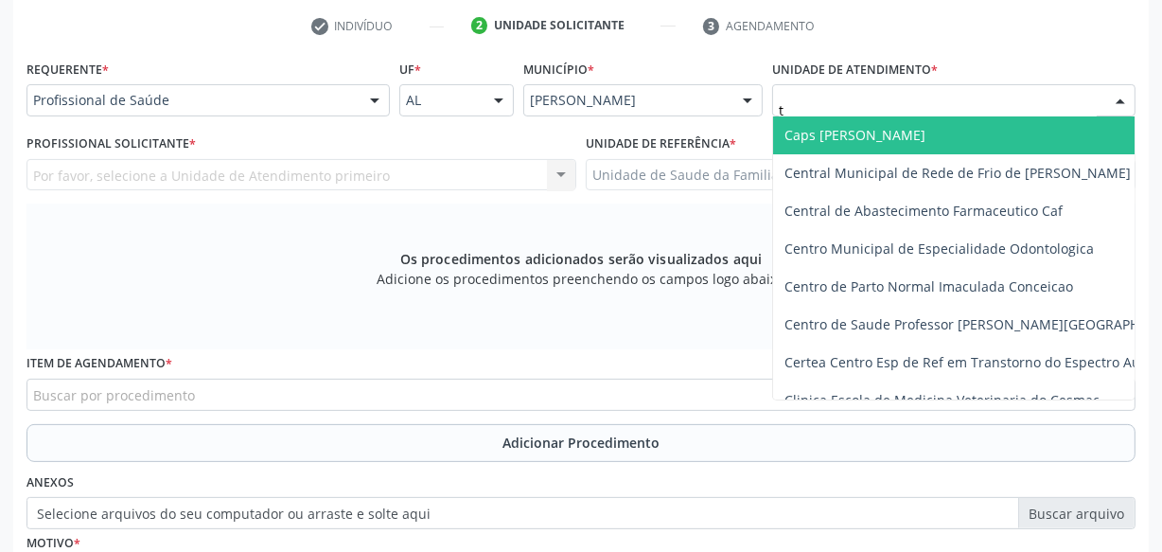
type input "tu"
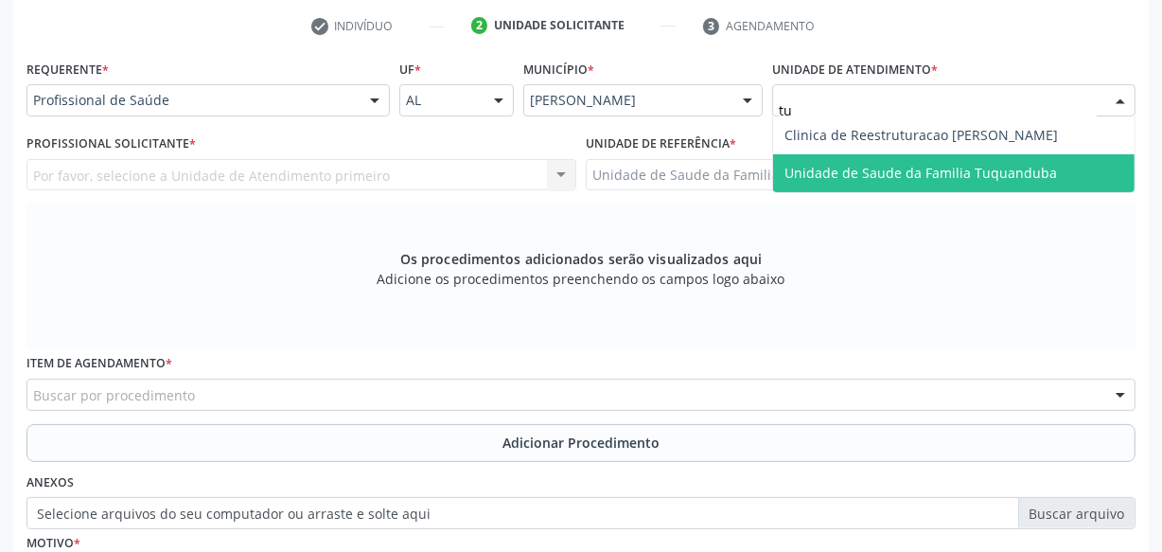
click at [896, 178] on span "Unidade de Saude da Familia Tuquanduba" at bounding box center [921, 173] width 273 height 18
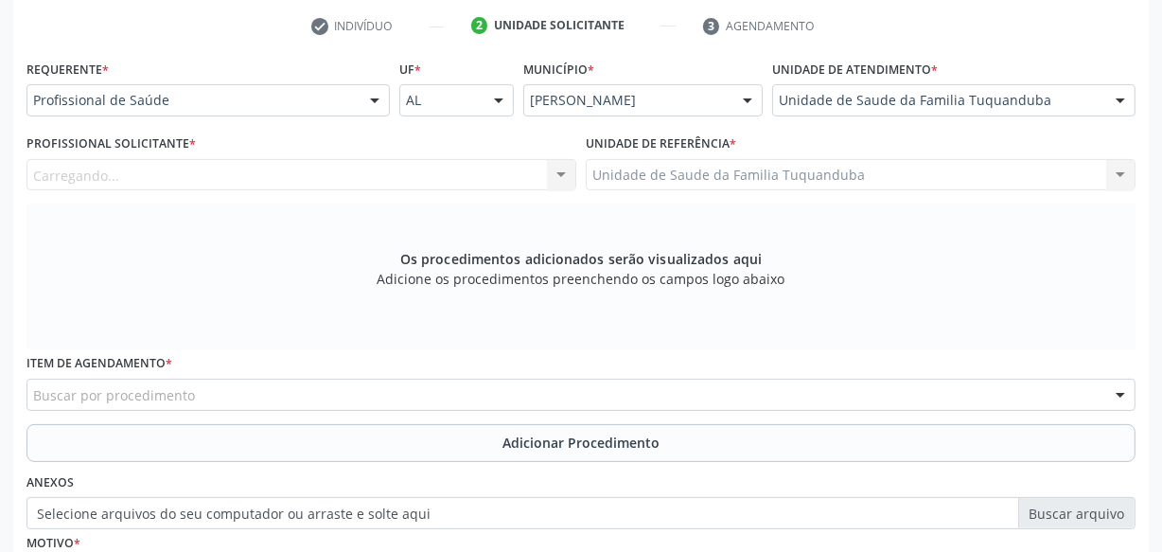
click at [361, 170] on div "Carregando... Nenhum resultado encontrado para: " " Não há nenhuma opção para s…" at bounding box center [302, 175] width 550 height 32
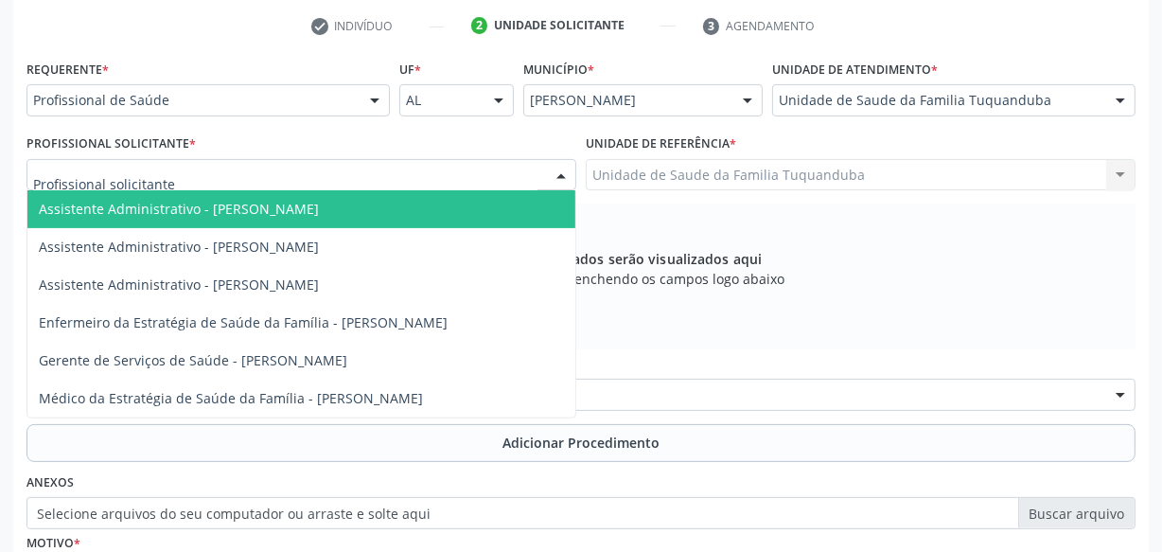
click at [361, 170] on div at bounding box center [302, 175] width 550 height 32
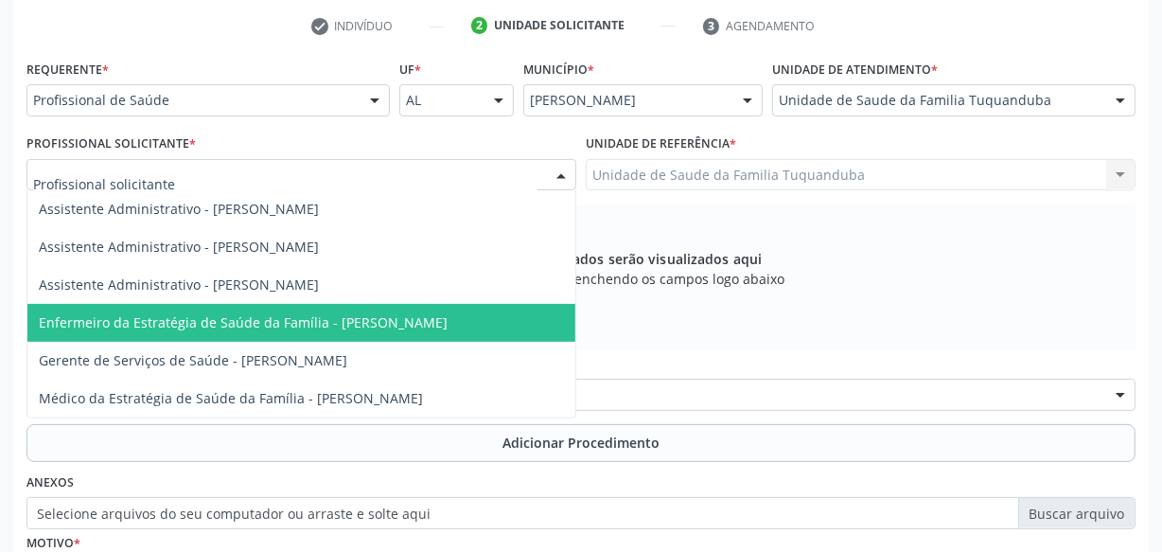
click at [376, 315] on span "Enfermeiro da Estratégia de Saúde da Família - [PERSON_NAME]" at bounding box center [243, 322] width 409 height 18
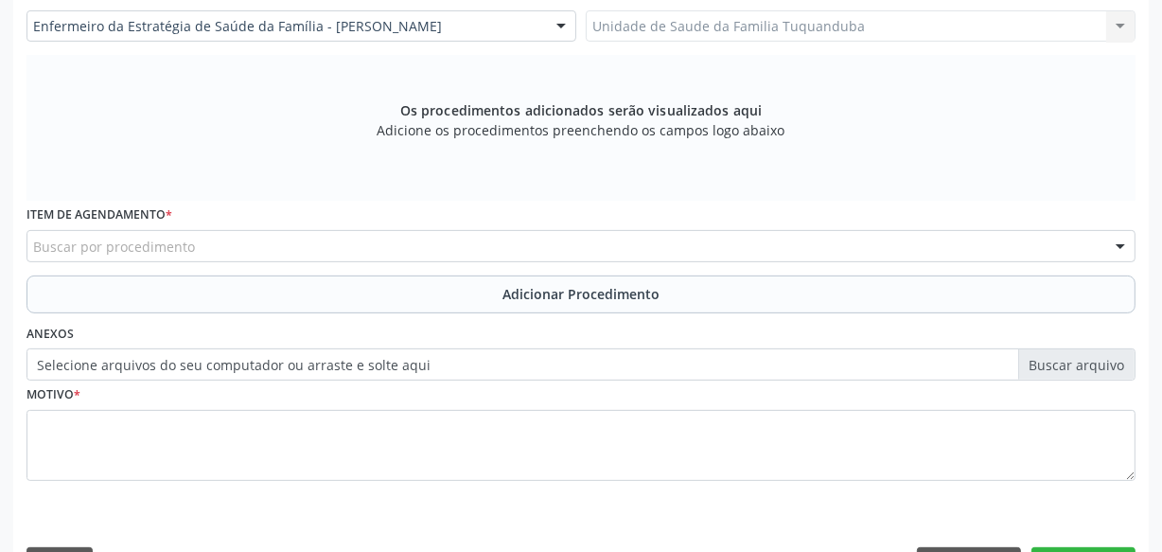
scroll to position [555, 0]
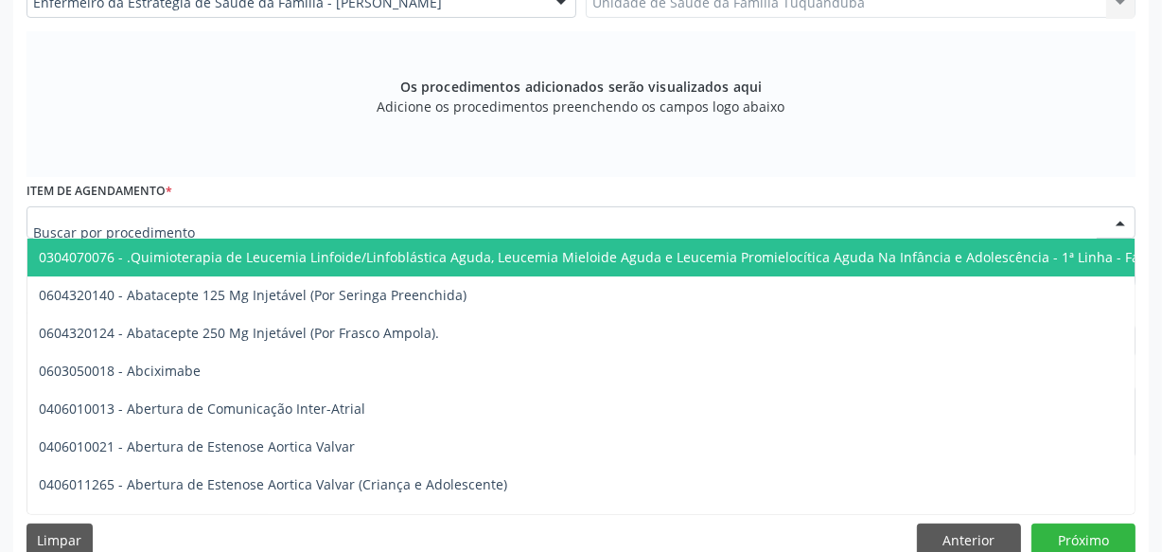
click at [402, 220] on div at bounding box center [581, 222] width 1109 height 32
click at [402, 220] on input "text" at bounding box center [565, 232] width 1064 height 38
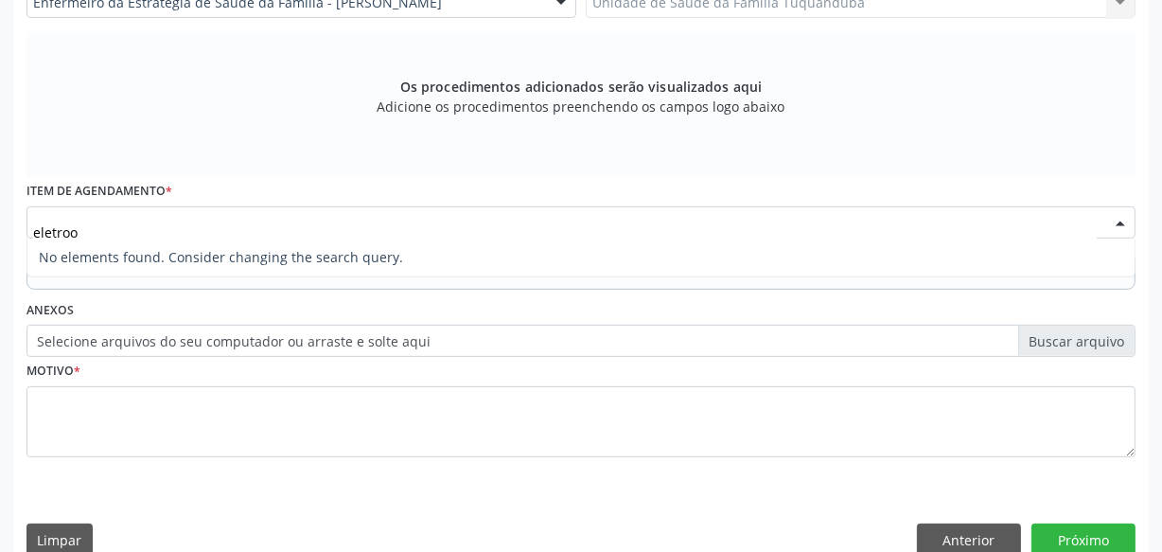
type input "eletro"
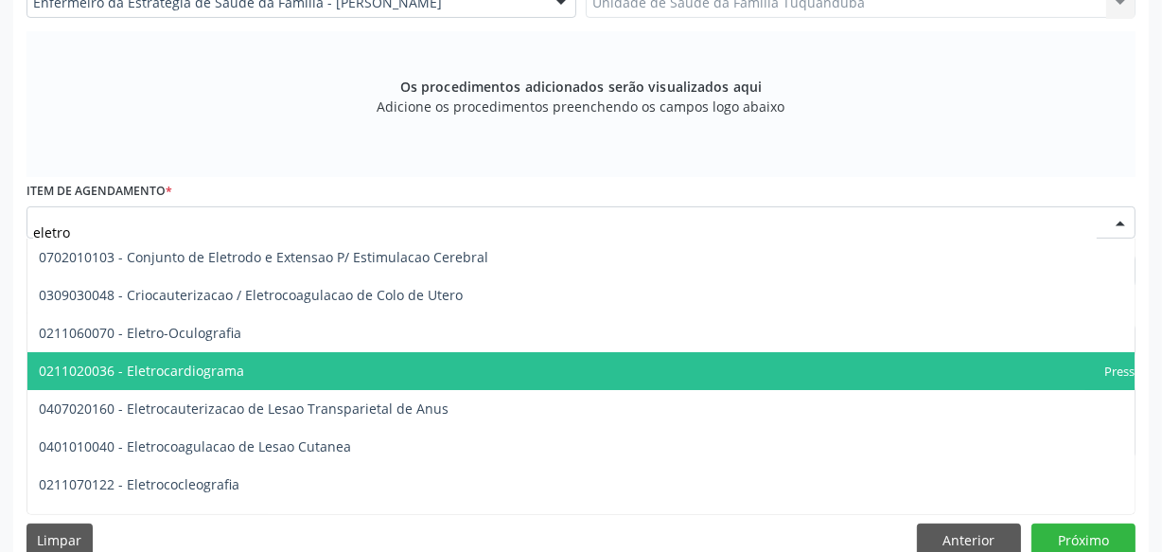
click at [272, 382] on span "0211020036 - Eletrocardiograma" at bounding box center [628, 371] width 1202 height 38
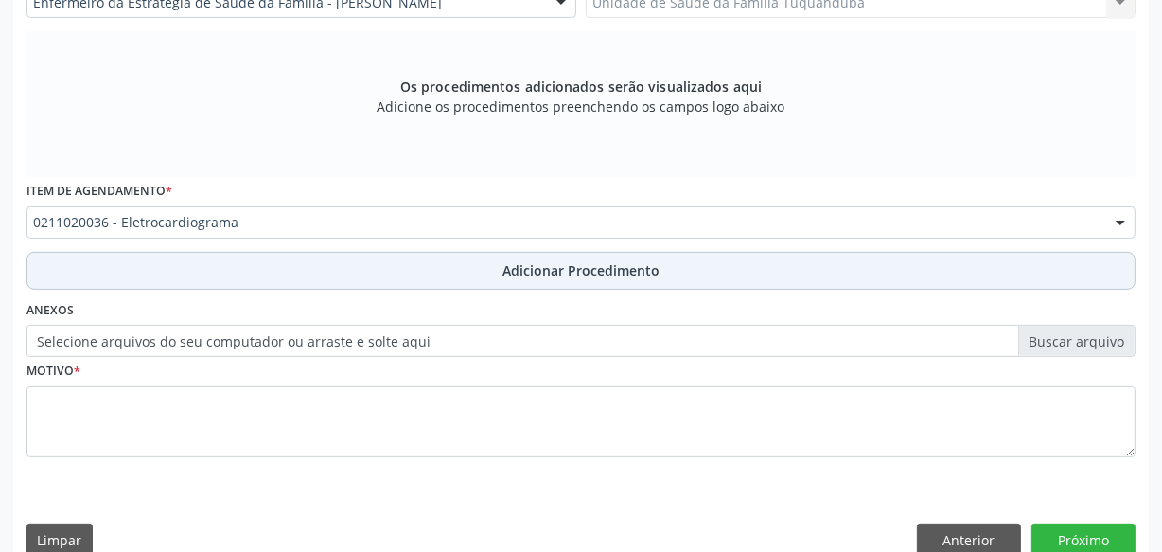
click at [462, 276] on button "Adicionar Procedimento" at bounding box center [581, 271] width 1109 height 38
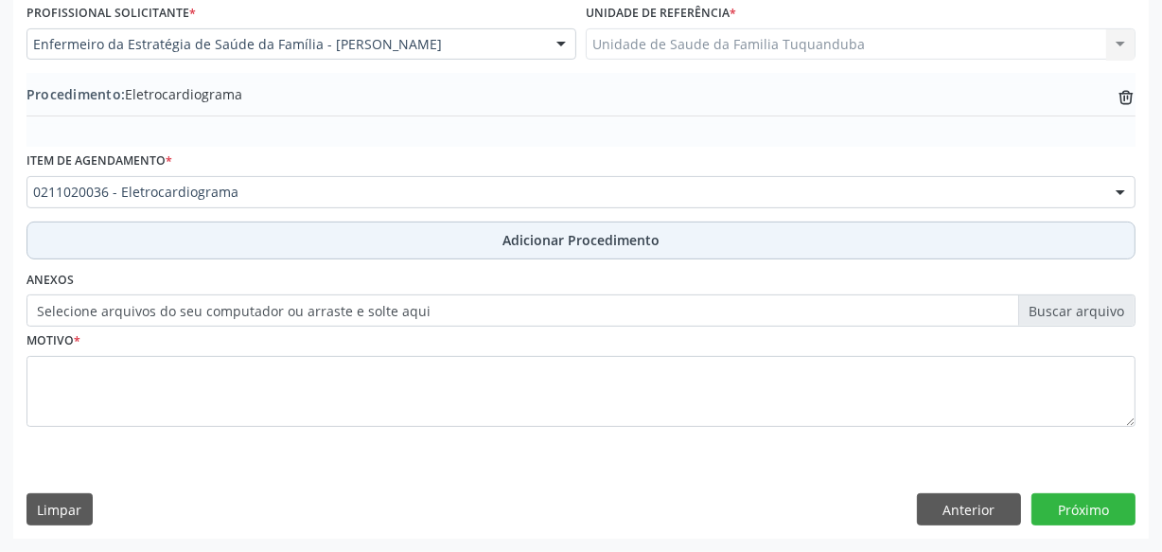
scroll to position [511, 0]
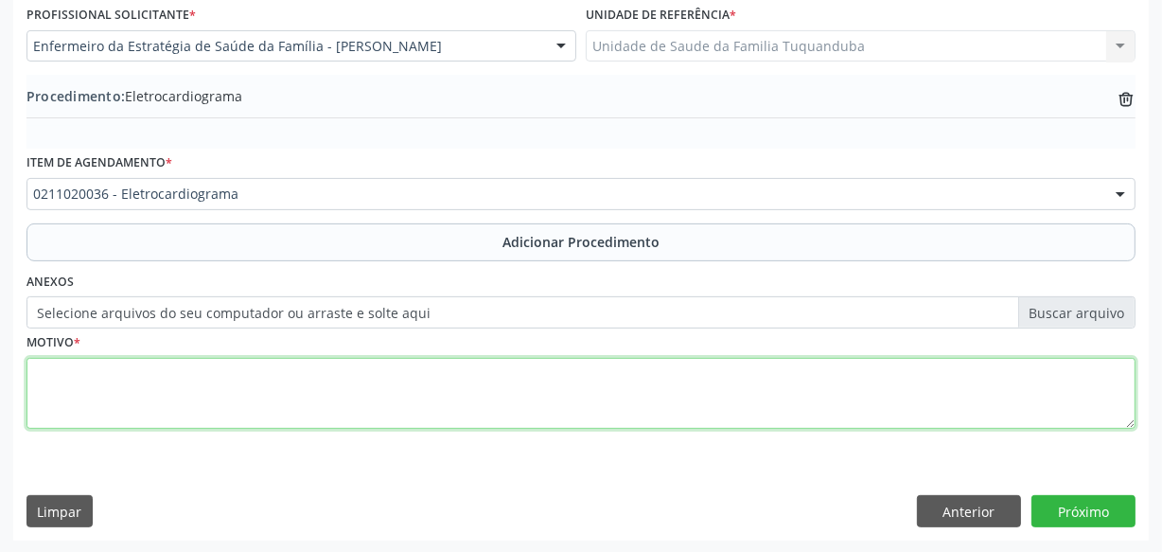
click at [410, 375] on textarea at bounding box center [581, 394] width 1109 height 72
type textarea "Rotina"
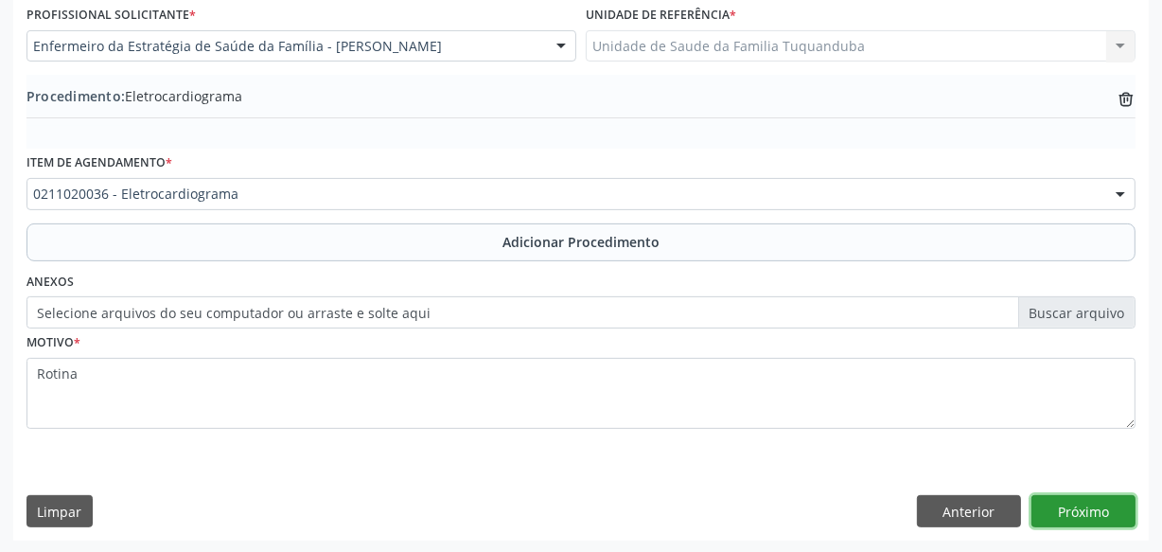
click at [1078, 506] on button "Próximo" at bounding box center [1084, 511] width 104 height 32
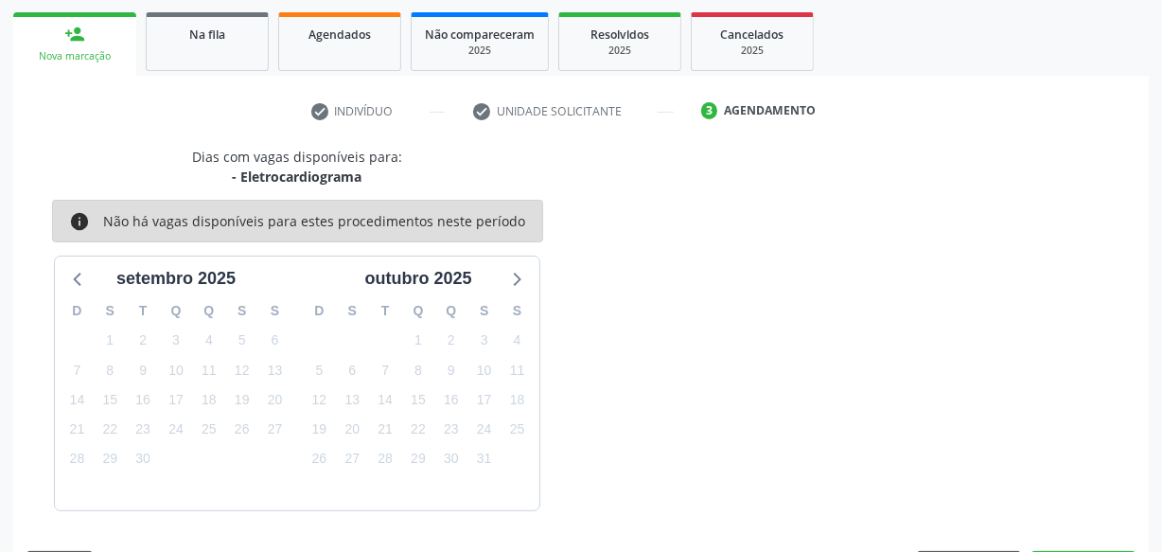
scroll to position [352, 0]
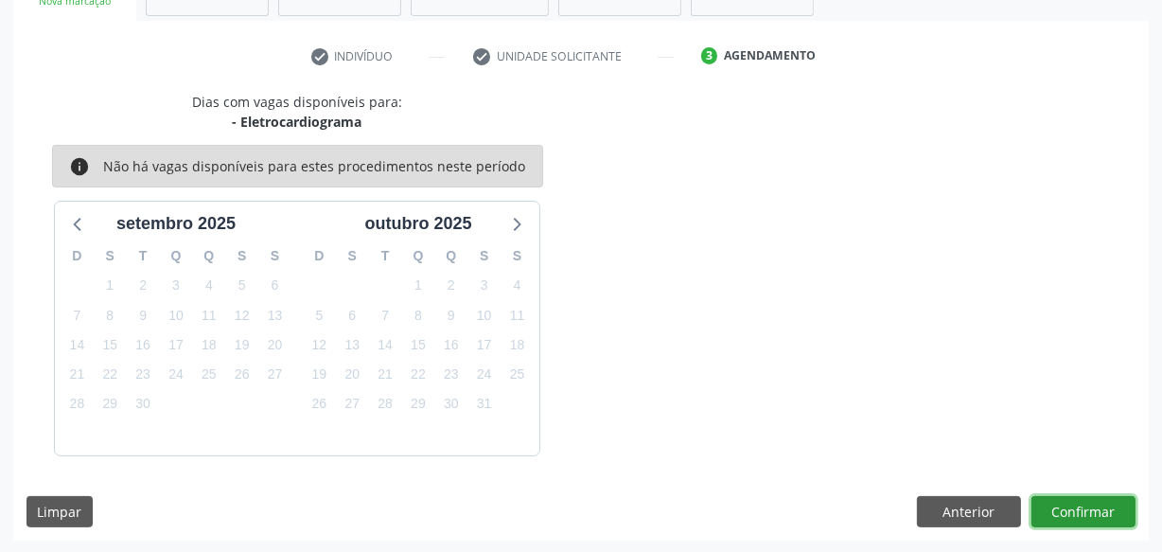
click at [1078, 506] on button "Confirmar" at bounding box center [1084, 512] width 104 height 32
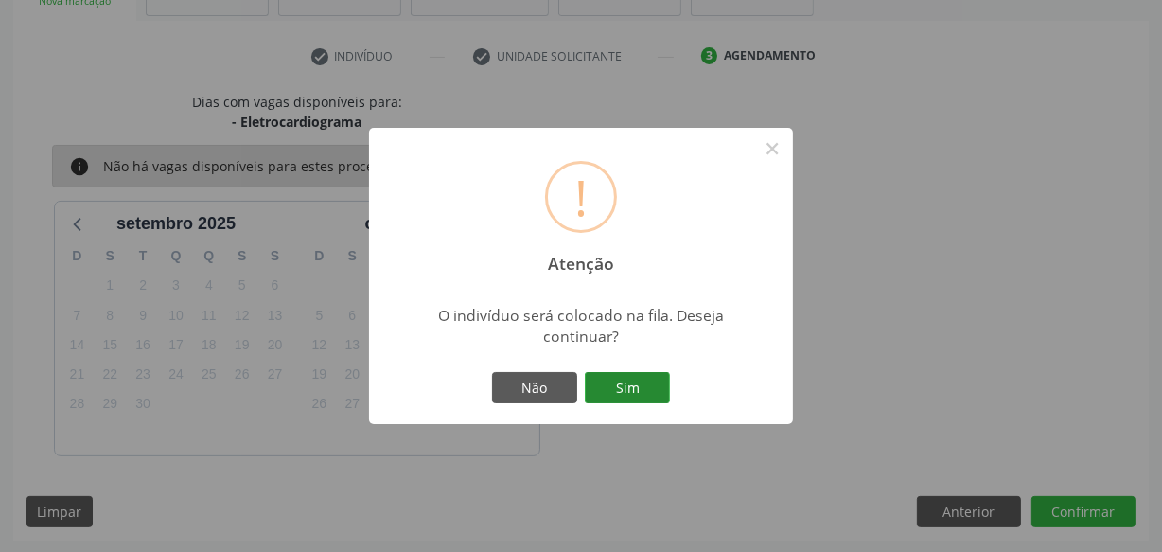
click at [646, 382] on button "Sim" at bounding box center [627, 388] width 85 height 32
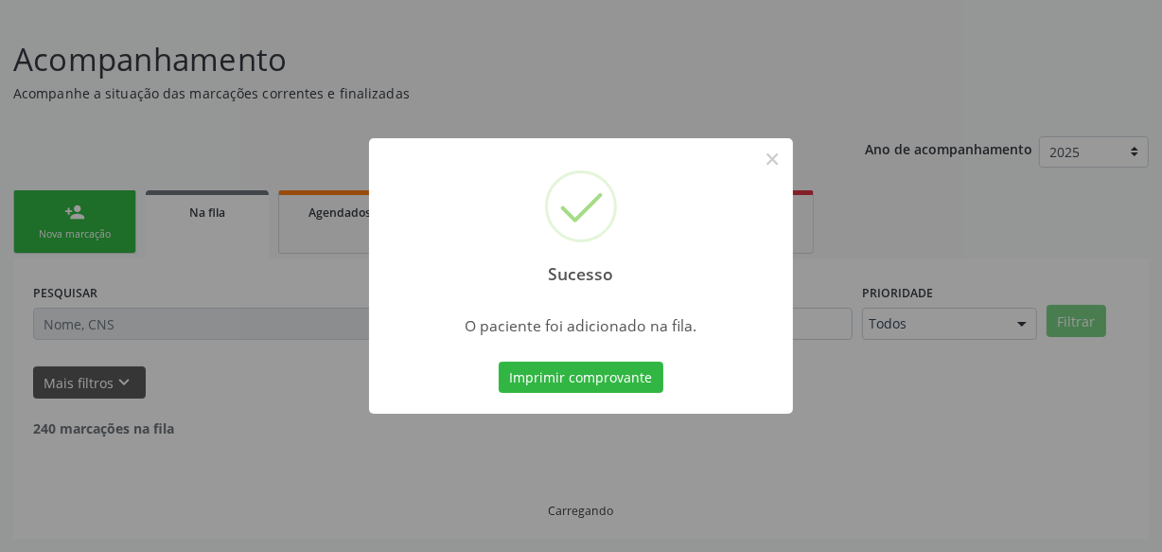
scroll to position [98, 0]
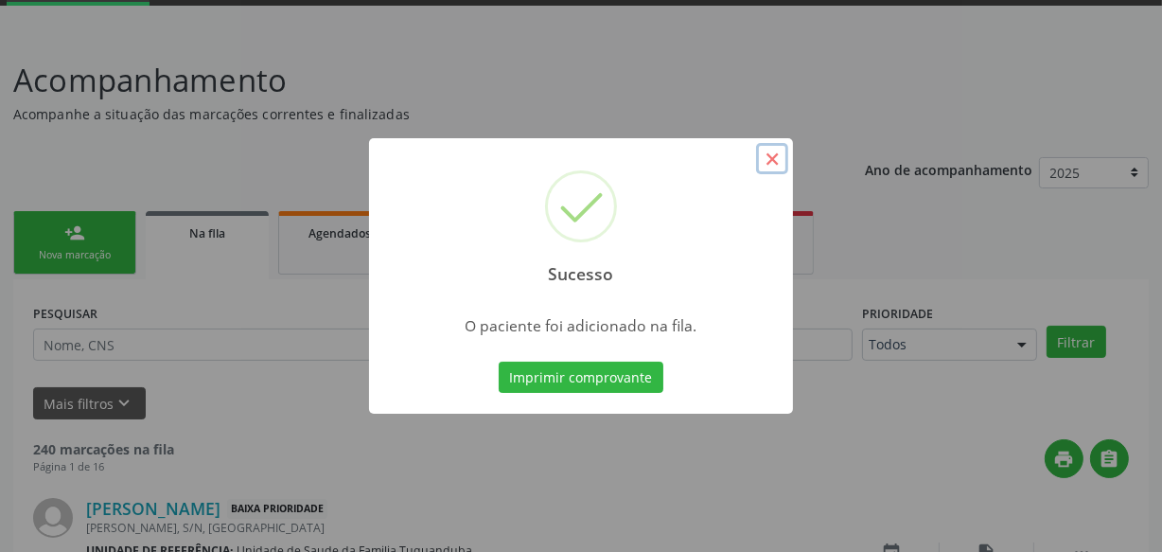
click at [772, 163] on button "×" at bounding box center [772, 159] width 32 height 32
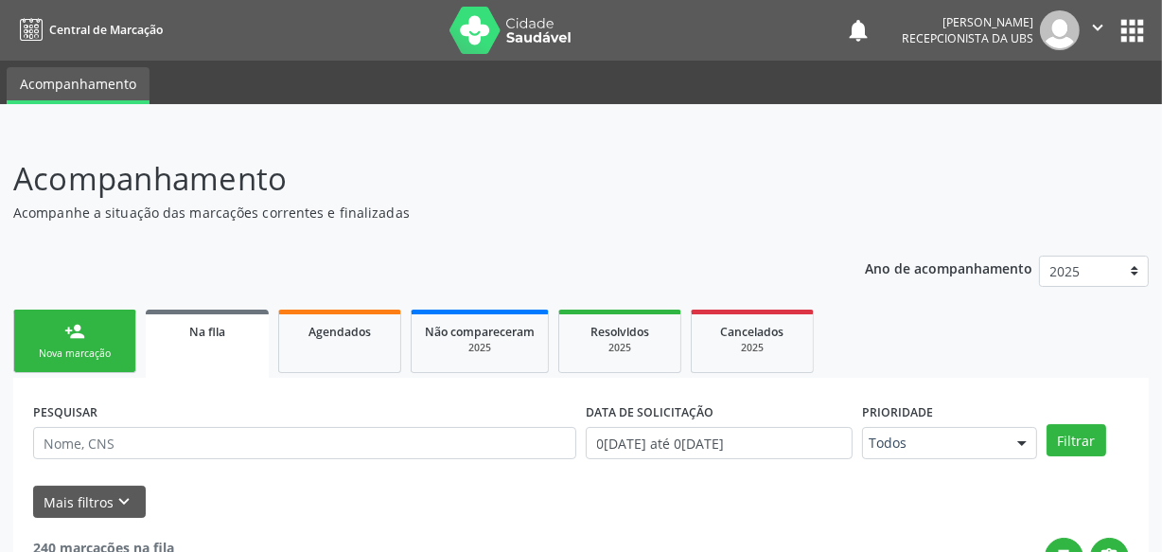
scroll to position [0, 0]
click at [1090, 29] on icon "" at bounding box center [1098, 27] width 21 height 21
click at [1010, 114] on link "Sair" at bounding box center [1050, 115] width 131 height 27
